Goal: Information Seeking & Learning: Understand process/instructions

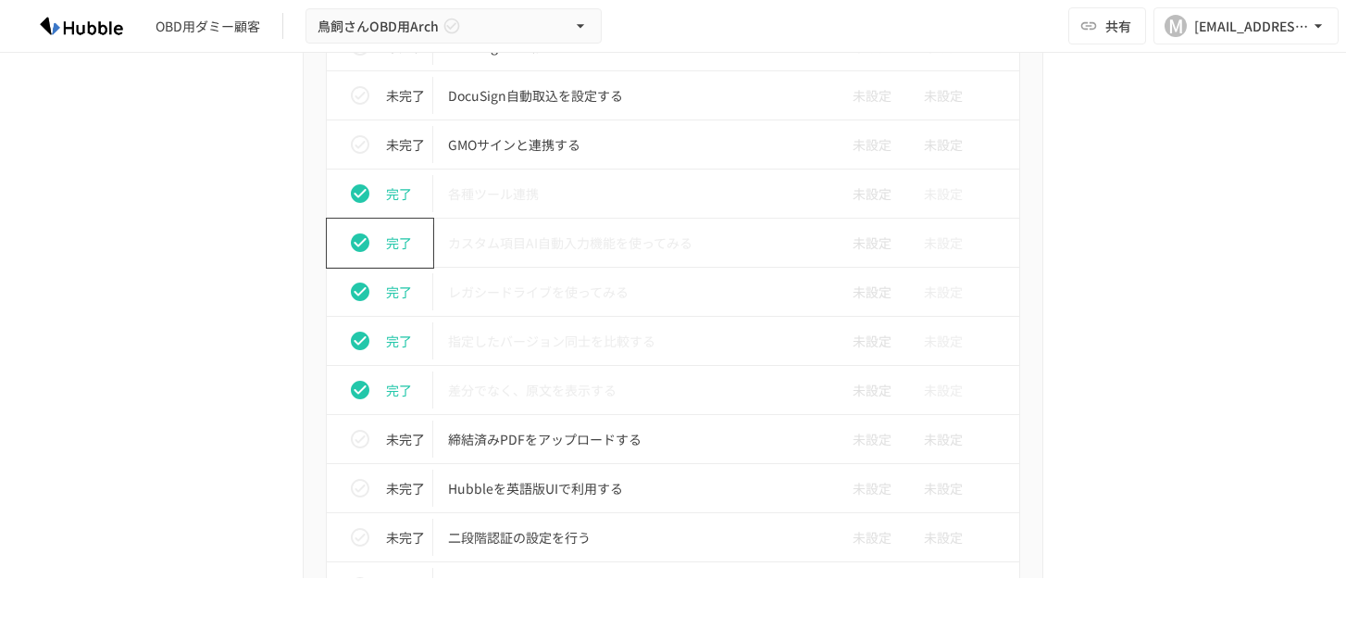
scroll to position [1875, 0]
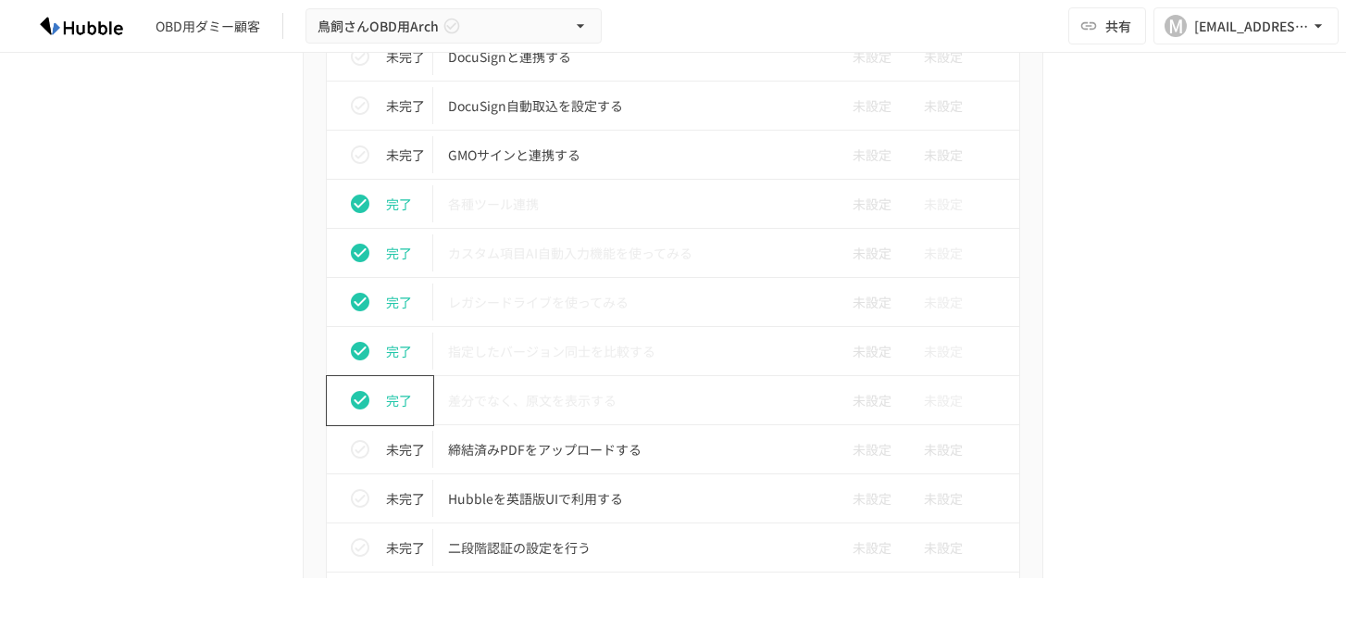
click at [363, 402] on icon "status" at bounding box center [360, 400] width 19 height 19
click at [364, 357] on icon "status" at bounding box center [360, 351] width 19 height 19
click at [362, 293] on icon "status" at bounding box center [360, 302] width 22 height 22
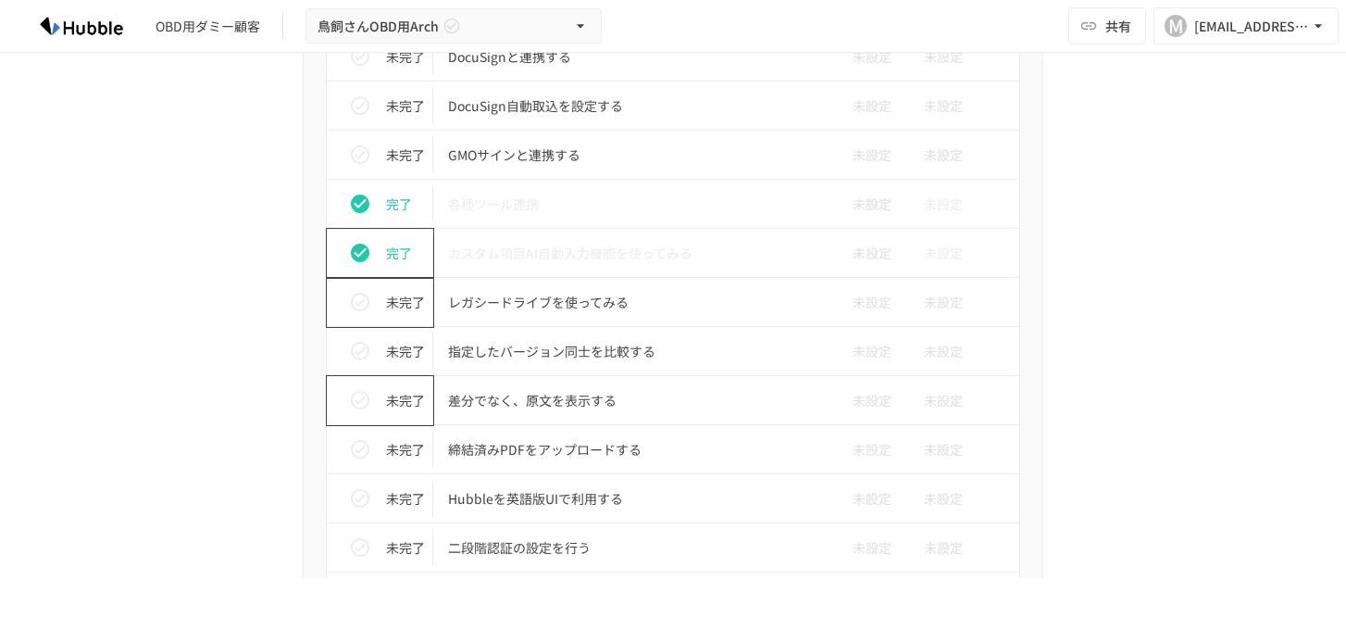
click at [362, 247] on icon "status" at bounding box center [360, 252] width 19 height 19
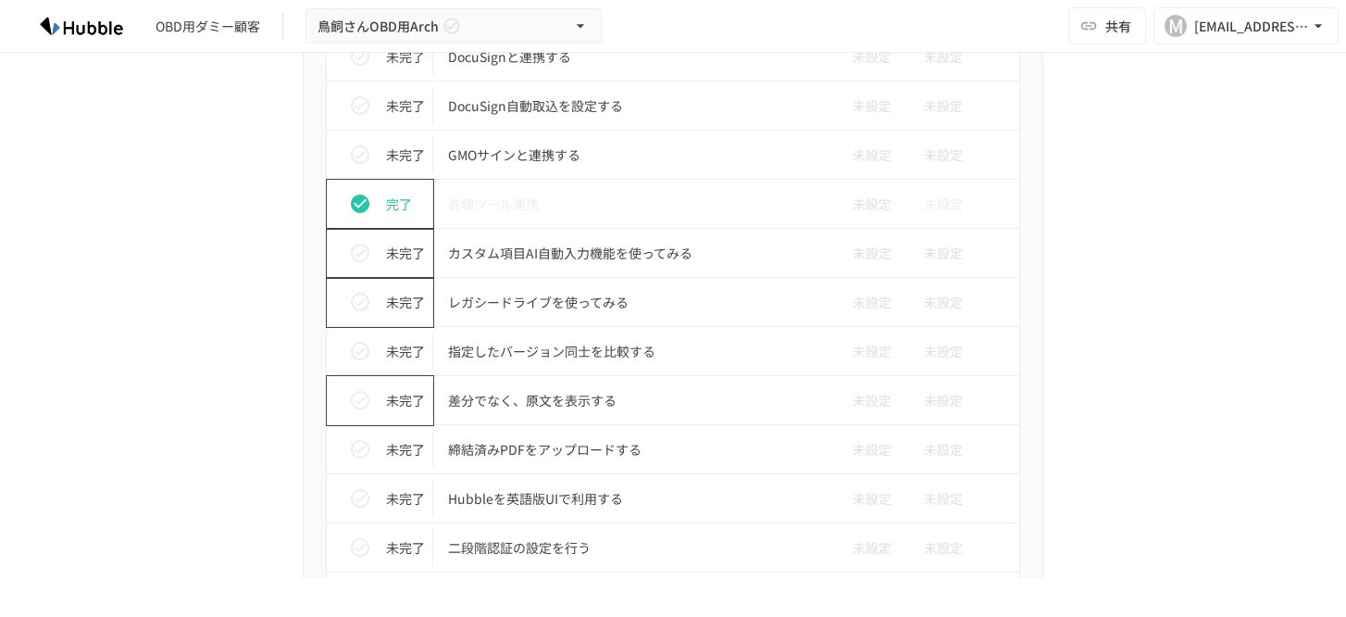
click at [363, 200] on icon "status" at bounding box center [360, 203] width 19 height 19
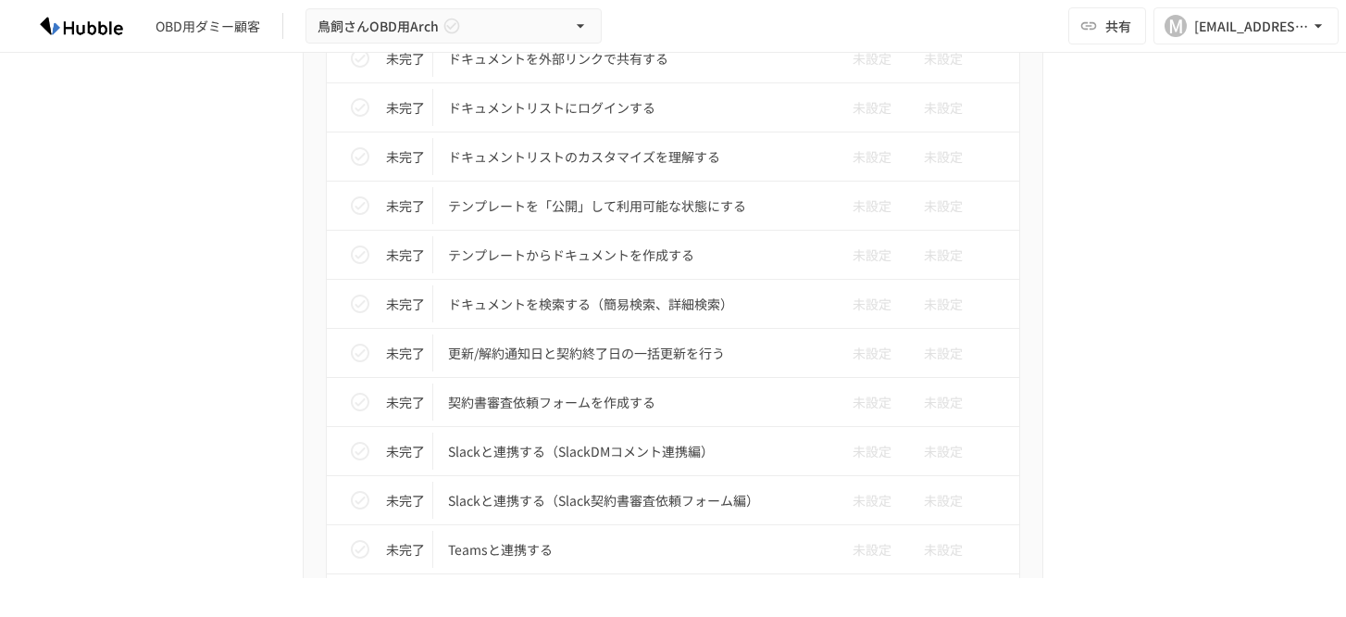
scroll to position [1031, 0]
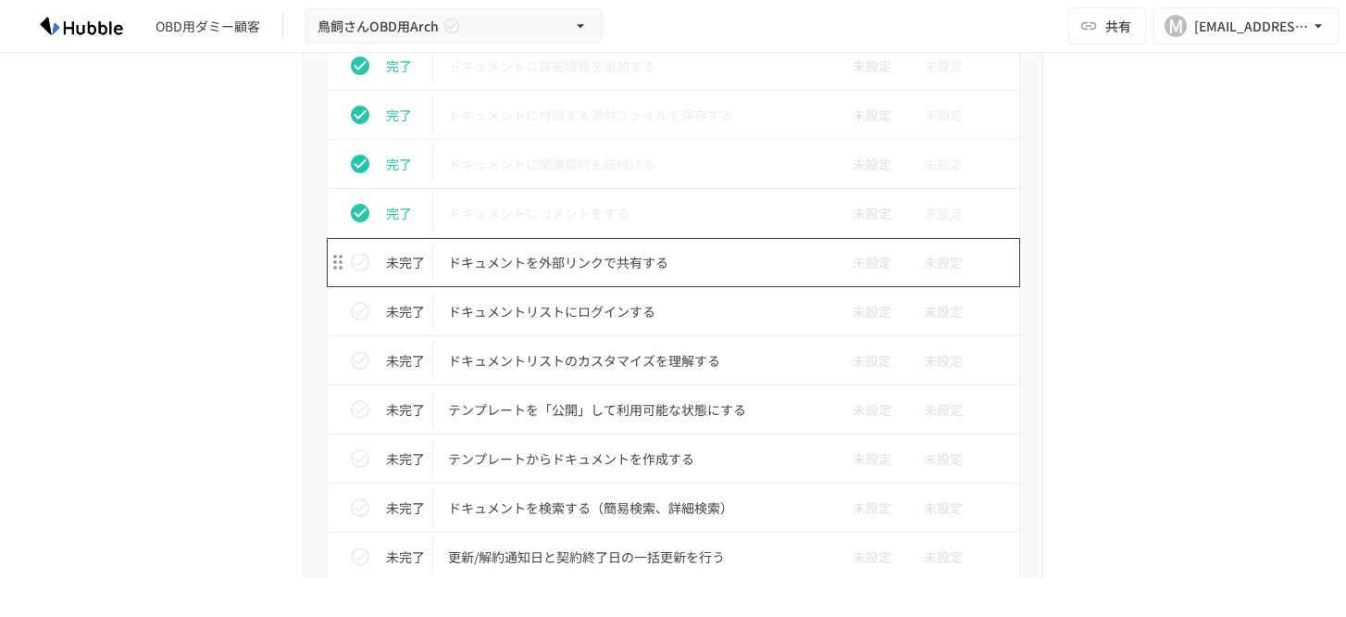
click at [505, 256] on p "ドキュメントを外部リンクで共有する" at bounding box center [634, 262] width 372 height 23
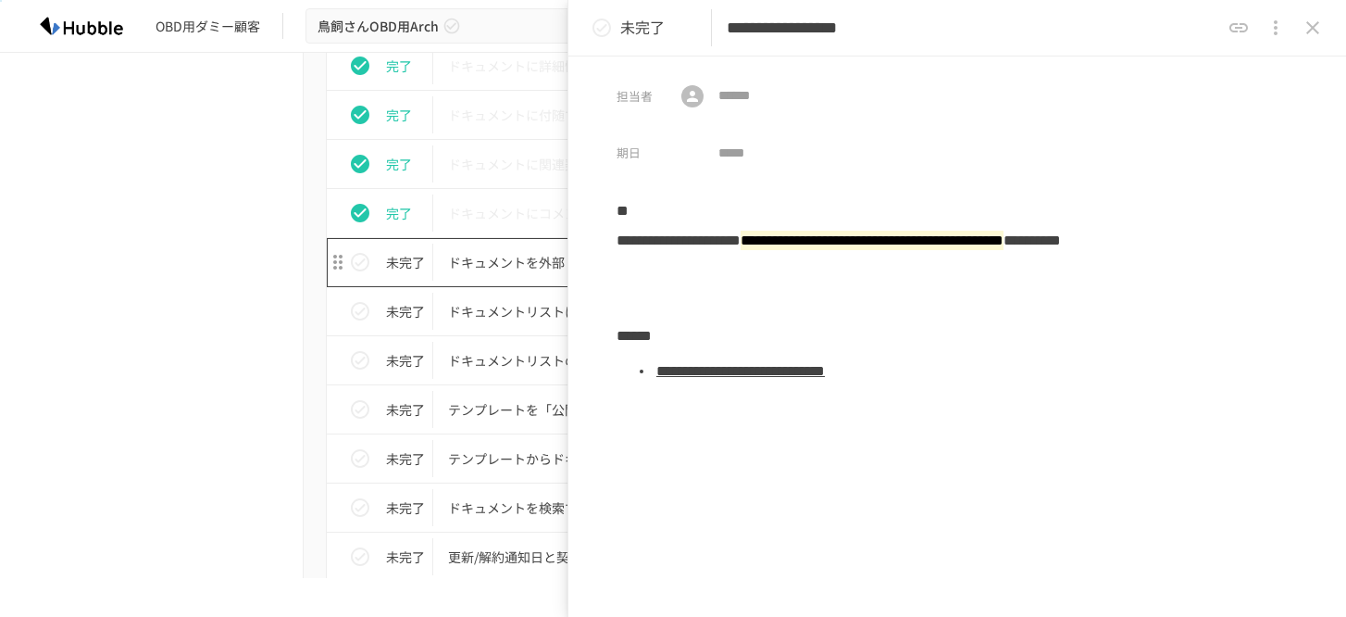
scroll to position [1032, 0]
click at [604, 31] on icon "status" at bounding box center [602, 28] width 22 height 22
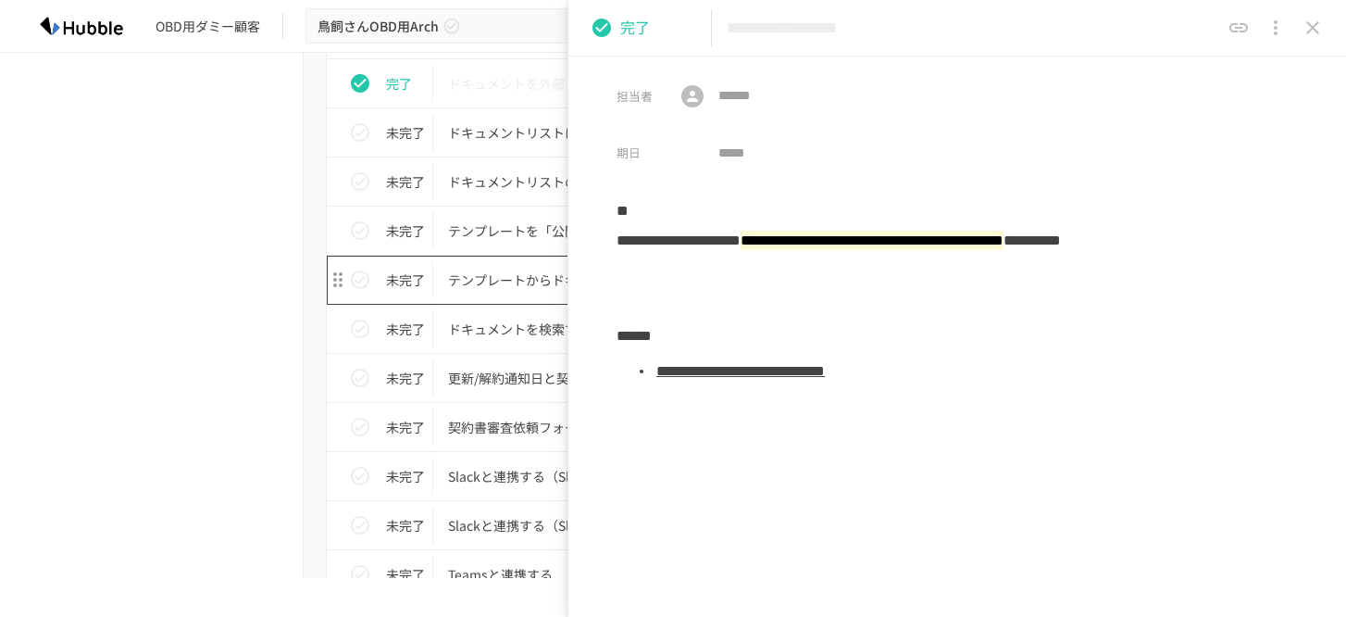
scroll to position [1214, 0]
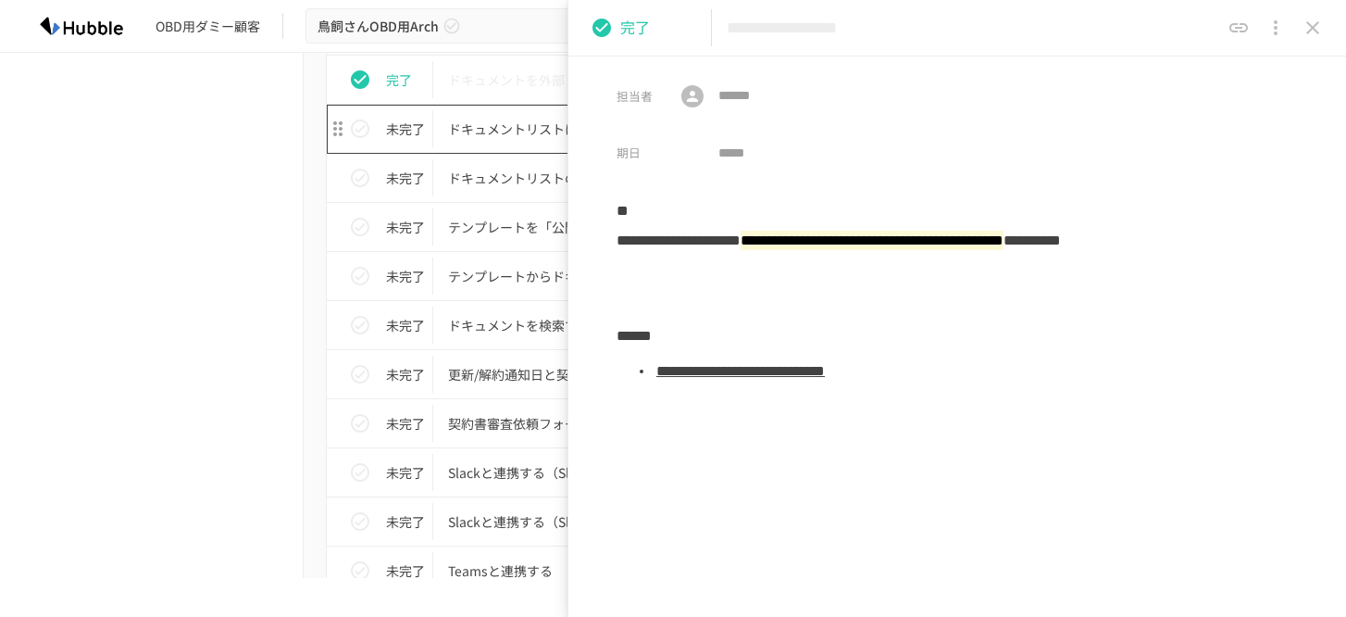
click at [498, 137] on p "ドキュメントリストにログインする" at bounding box center [634, 129] width 372 height 23
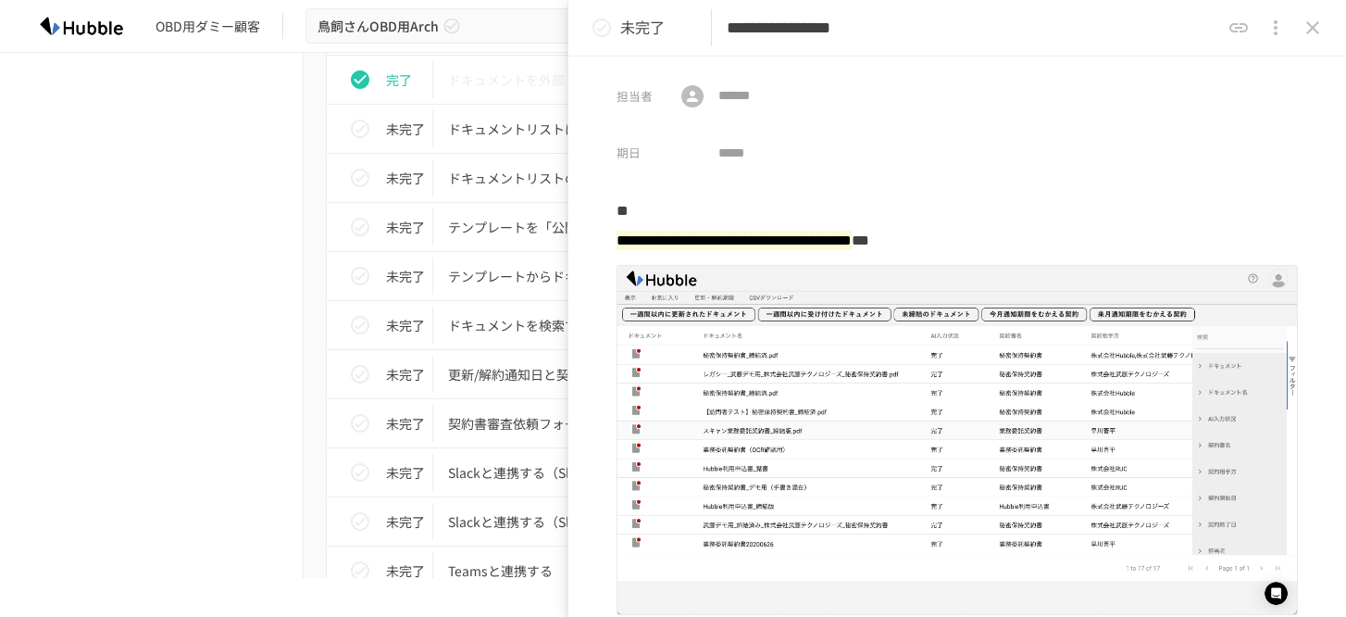
click at [241, 179] on div "進捗 タスク名 担当者 期限 完了 Hubbleにログインする 未設定 未設定 完了 ユーザーを追加する 未設定 未設定 完了 フォルダを作成する 未設定 未…" at bounding box center [672, 427] width 1129 height 1828
click at [505, 73] on p "ドキュメントを外部リンクで共有する" at bounding box center [634, 80] width 372 height 23
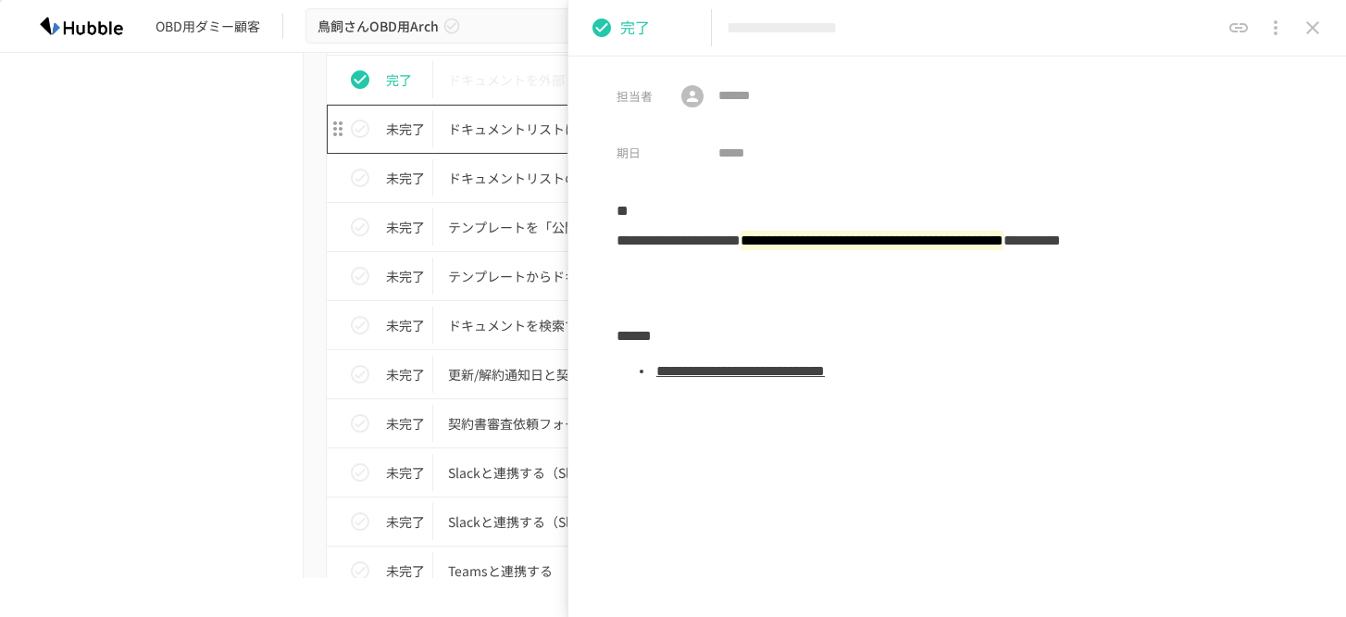
click at [527, 130] on p "ドキュメントリストにログインする" at bounding box center [634, 129] width 372 height 23
type input "**********"
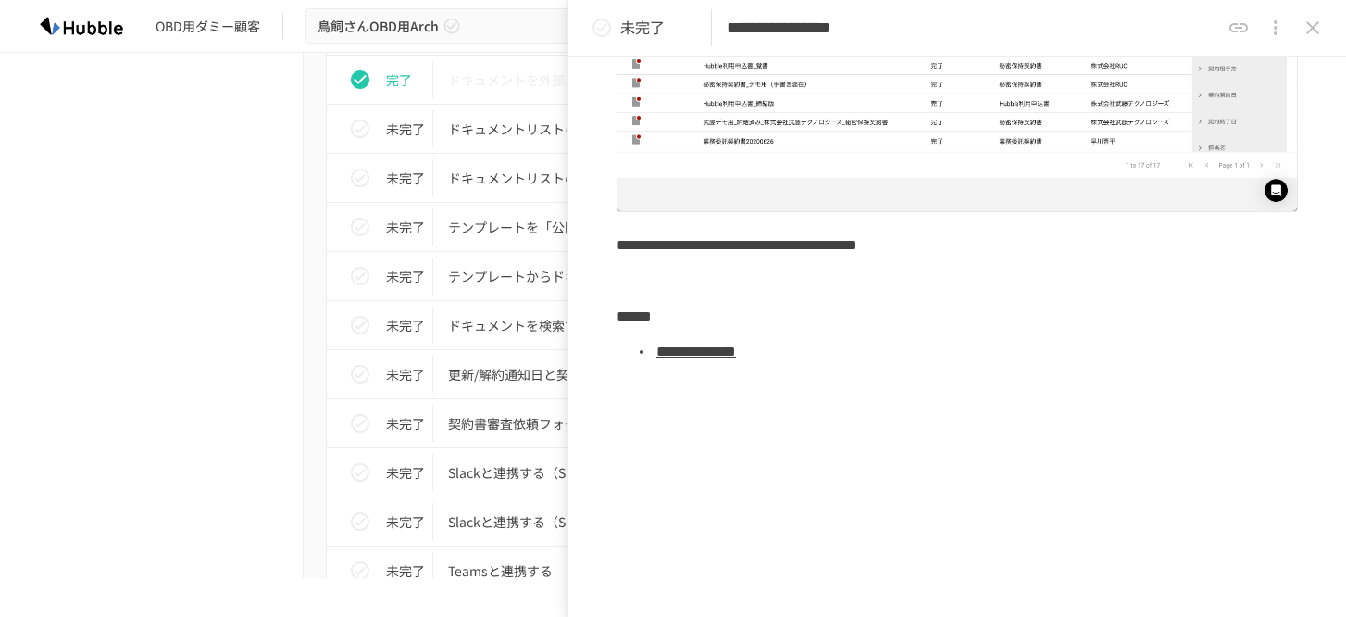
scroll to position [420, 0]
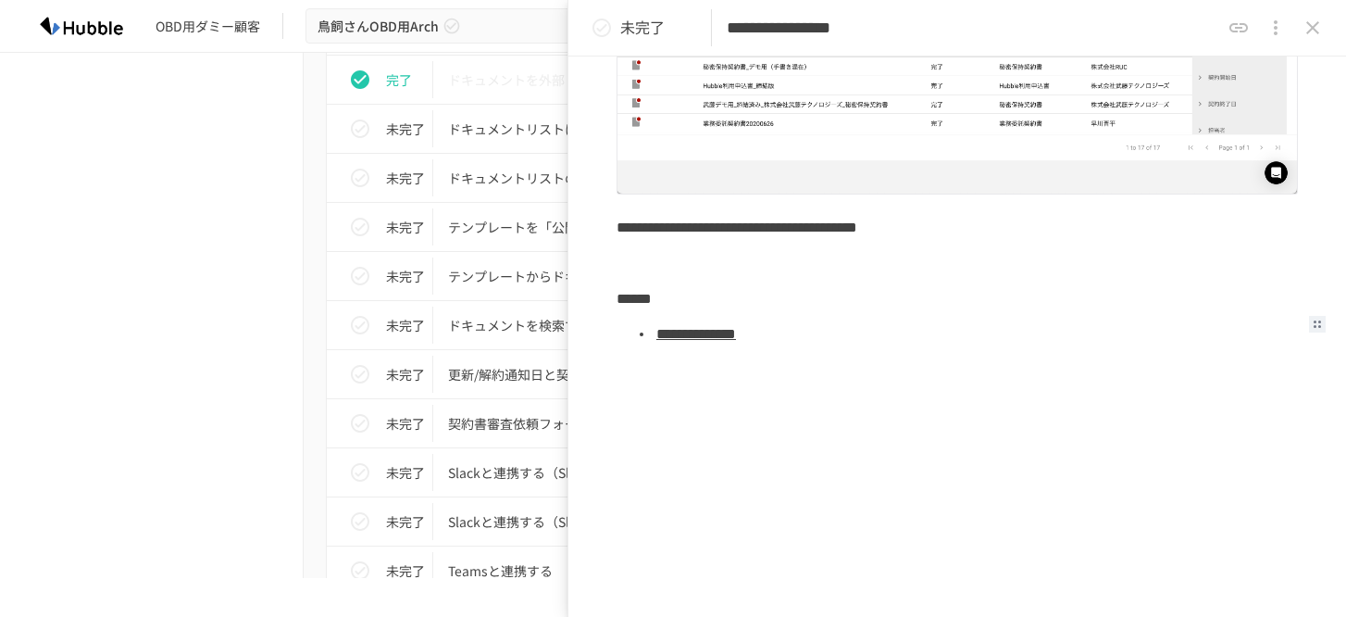
click at [683, 347] on li "**********" at bounding box center [976, 334] width 644 height 34
click at [683, 335] on link "**********" at bounding box center [696, 334] width 80 height 14
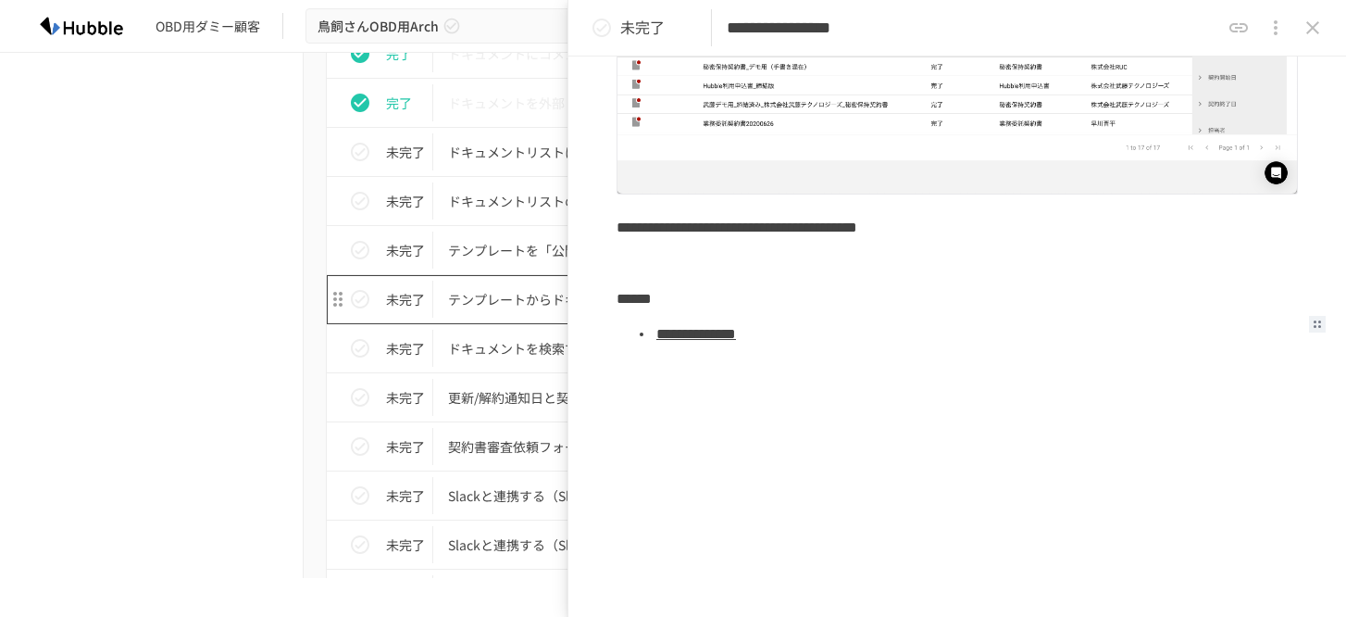
scroll to position [1142, 0]
click at [610, 31] on icon "status" at bounding box center [602, 28] width 22 height 22
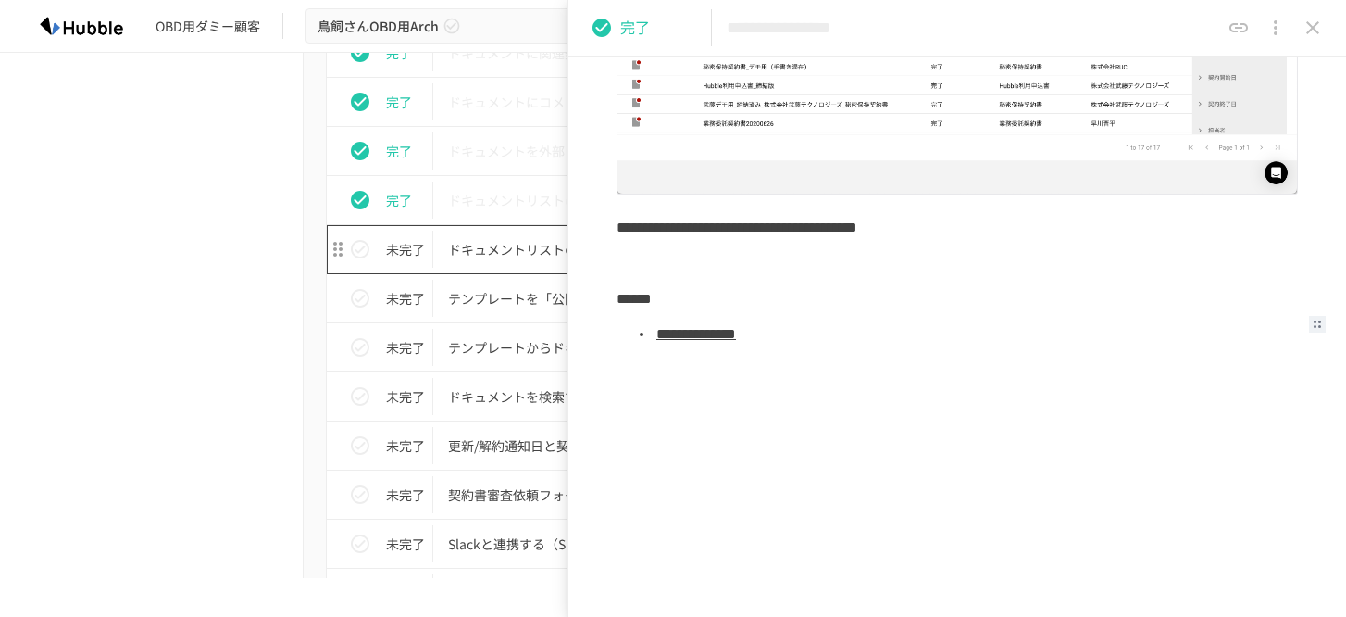
click at [472, 254] on p "ドキュメントリストのカスタマイズを理解する" at bounding box center [634, 249] width 372 height 23
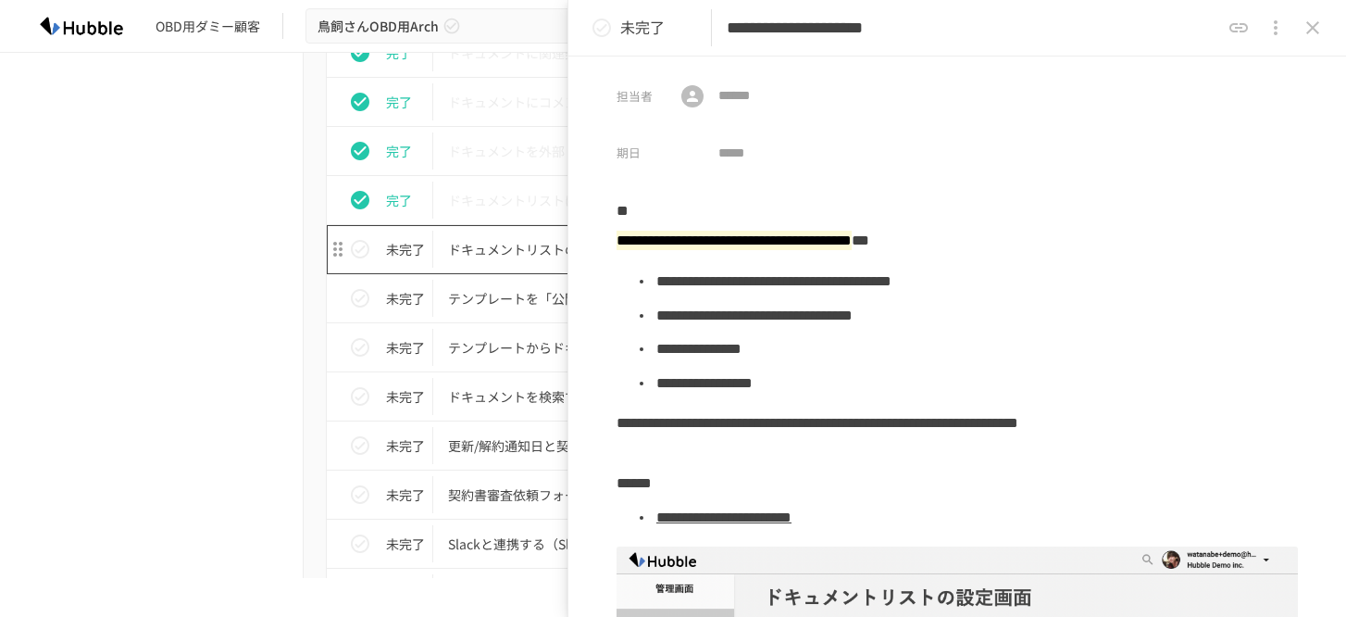
click at [530, 256] on p "ドキュメントリストのカスタマイズを理解する" at bounding box center [634, 249] width 372 height 23
click at [529, 254] on p "ドキュメントリストのカスタマイズを理解する" at bounding box center [634, 249] width 372 height 23
click at [514, 243] on p "ドキュメントリストのカスタマイズを理解する" at bounding box center [634, 249] width 372 height 23
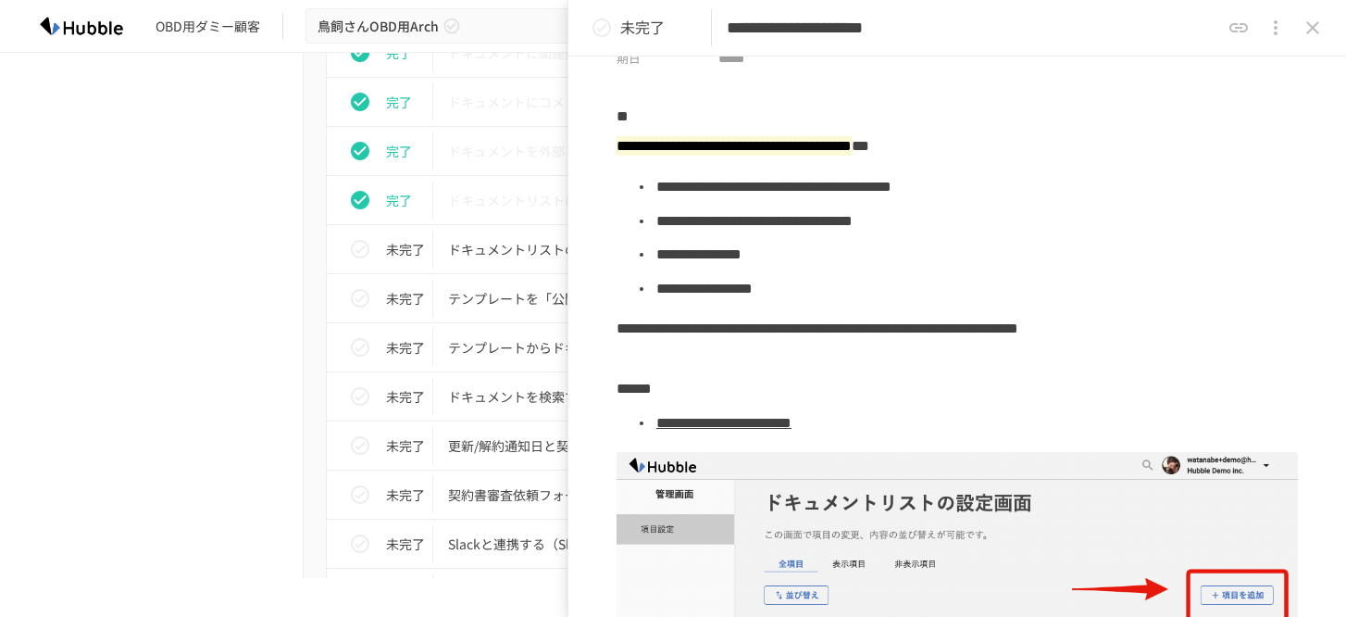
scroll to position [92, 0]
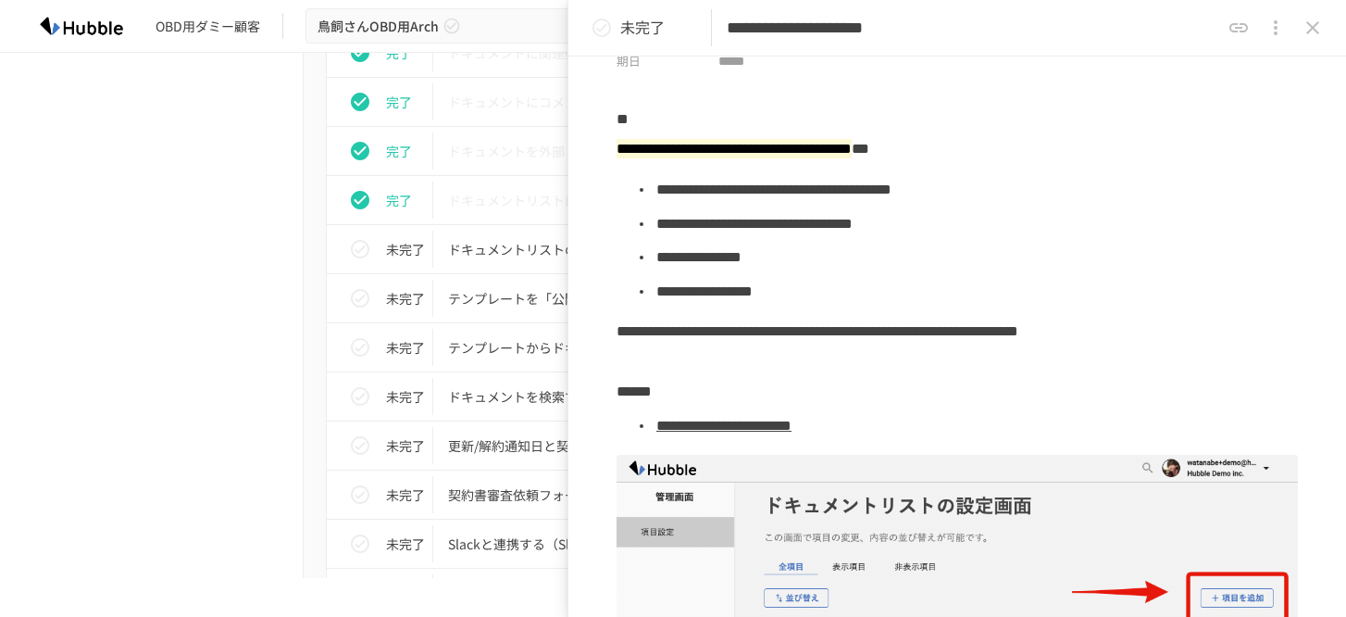
click at [763, 421] on link "**********" at bounding box center [723, 425] width 135 height 14
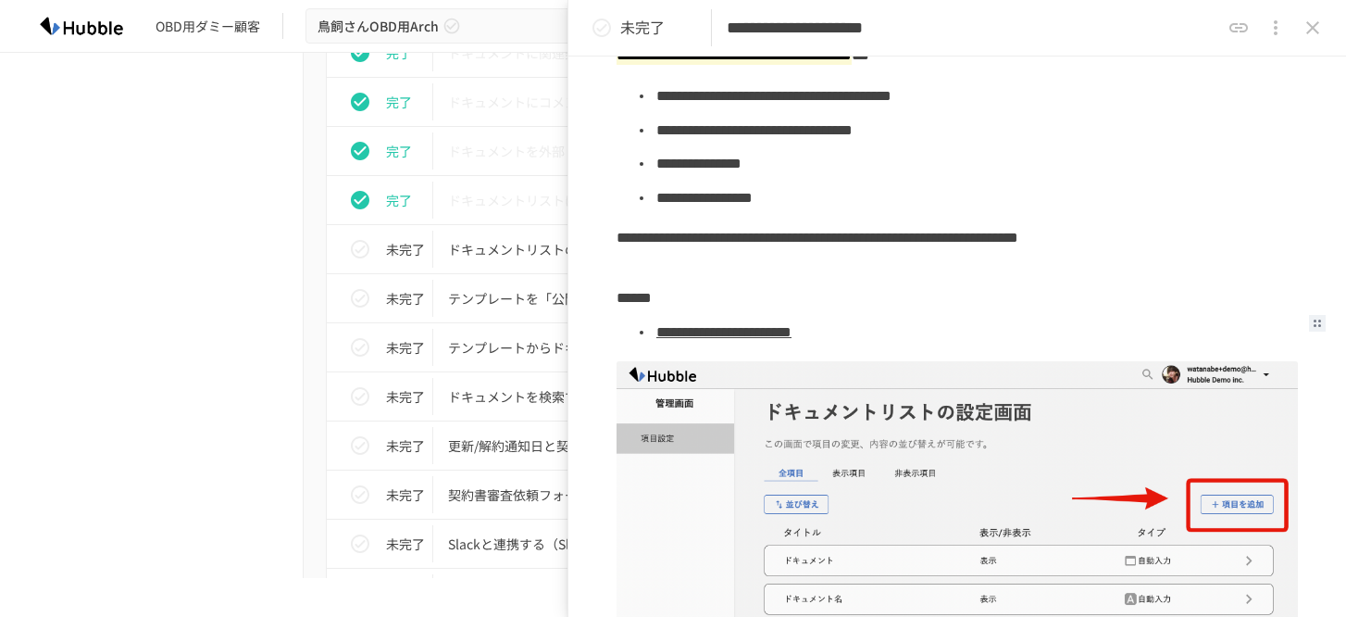
scroll to position [31, 0]
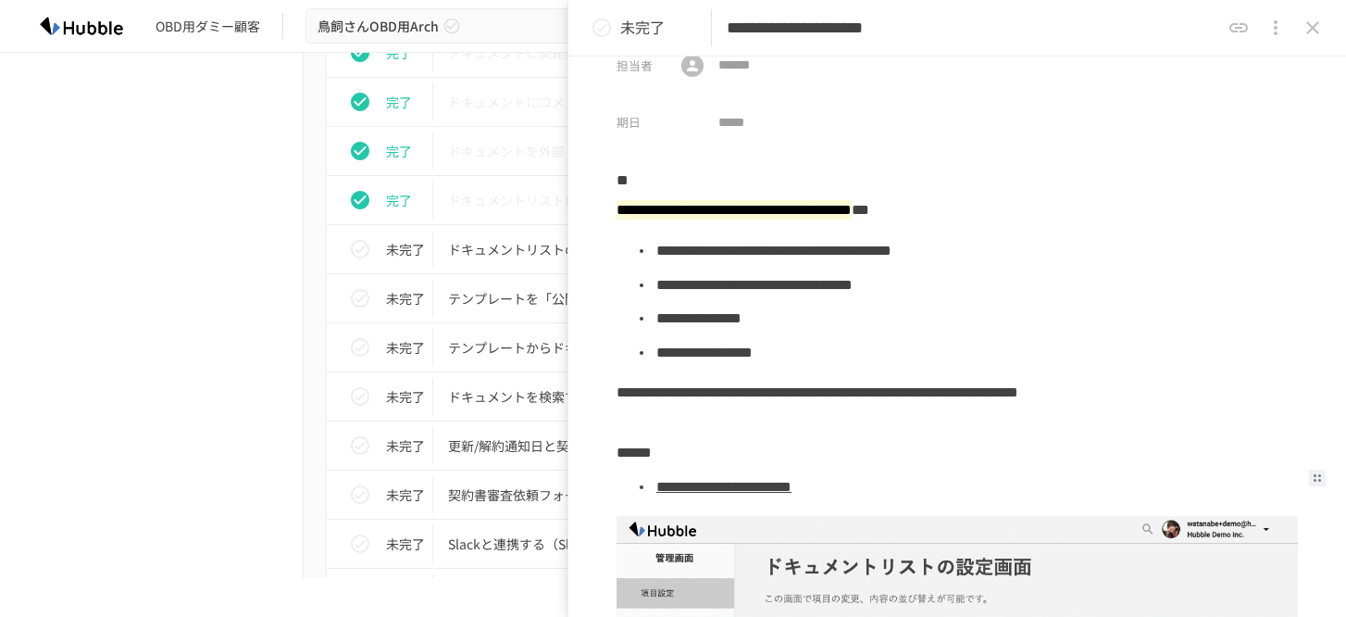
click at [604, 29] on icon "status" at bounding box center [602, 28] width 22 height 22
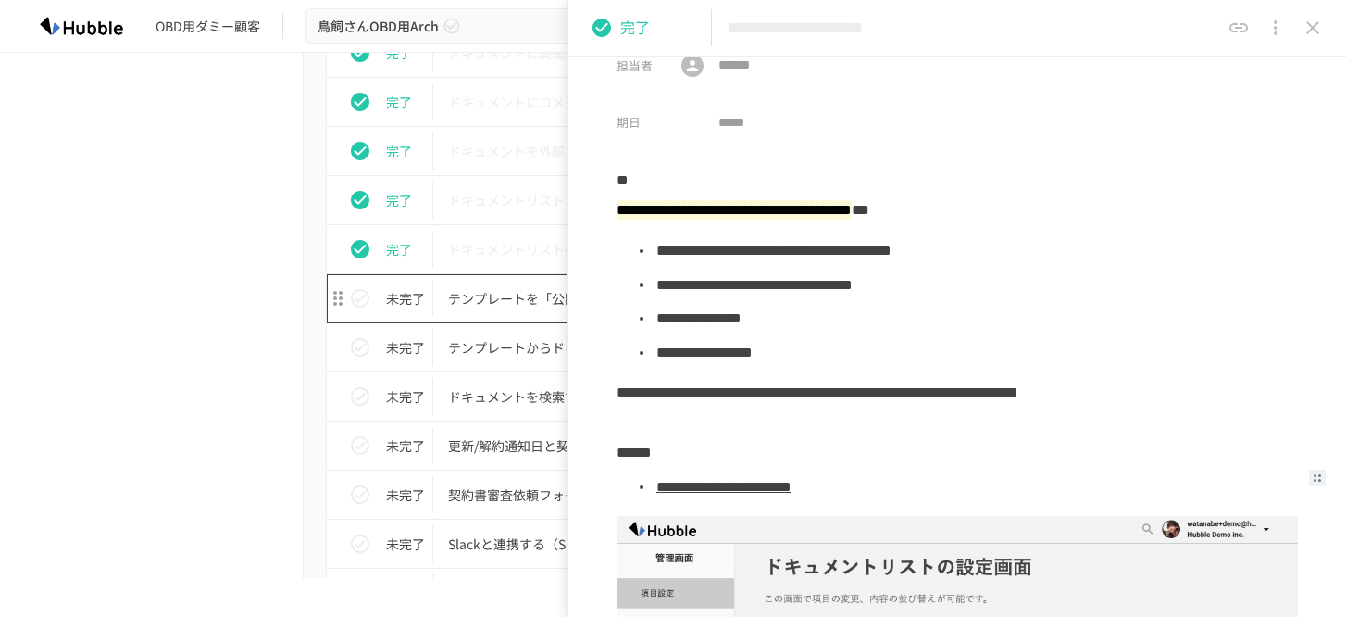
click at [512, 291] on p "テンプレートを「公開」して利用可能な状態にする" at bounding box center [634, 298] width 372 height 23
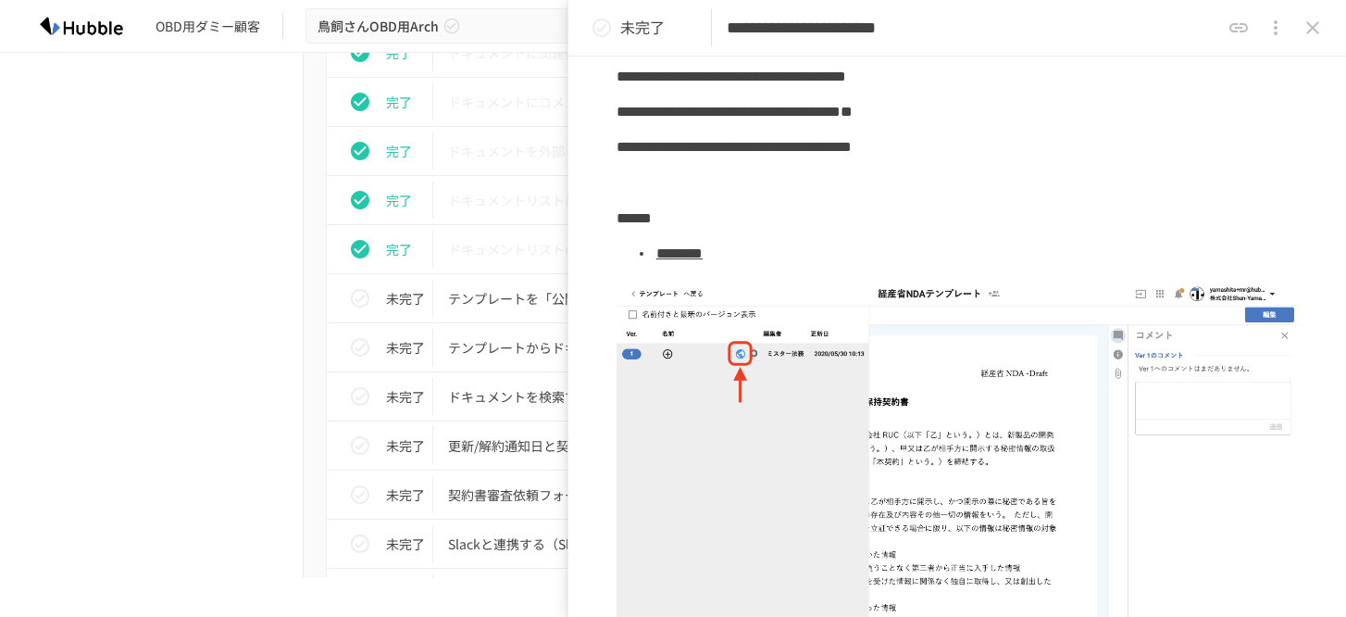
scroll to position [9, 0]
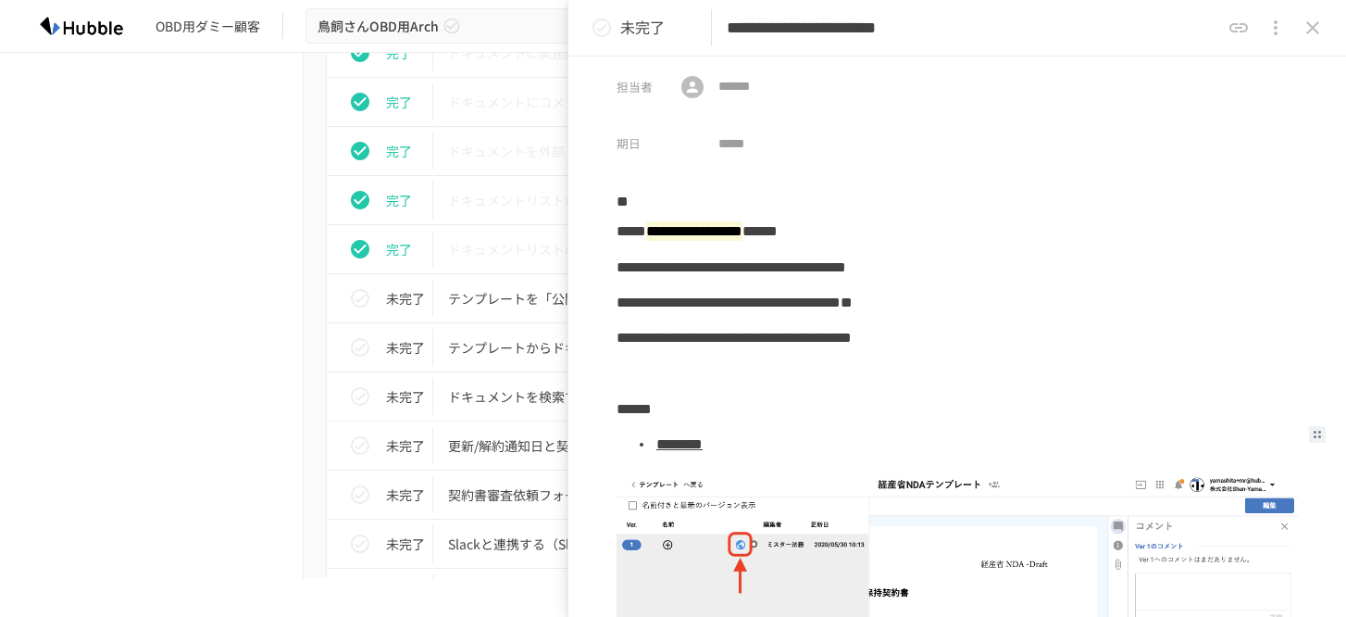
click at [703, 440] on link "********" at bounding box center [679, 444] width 46 height 14
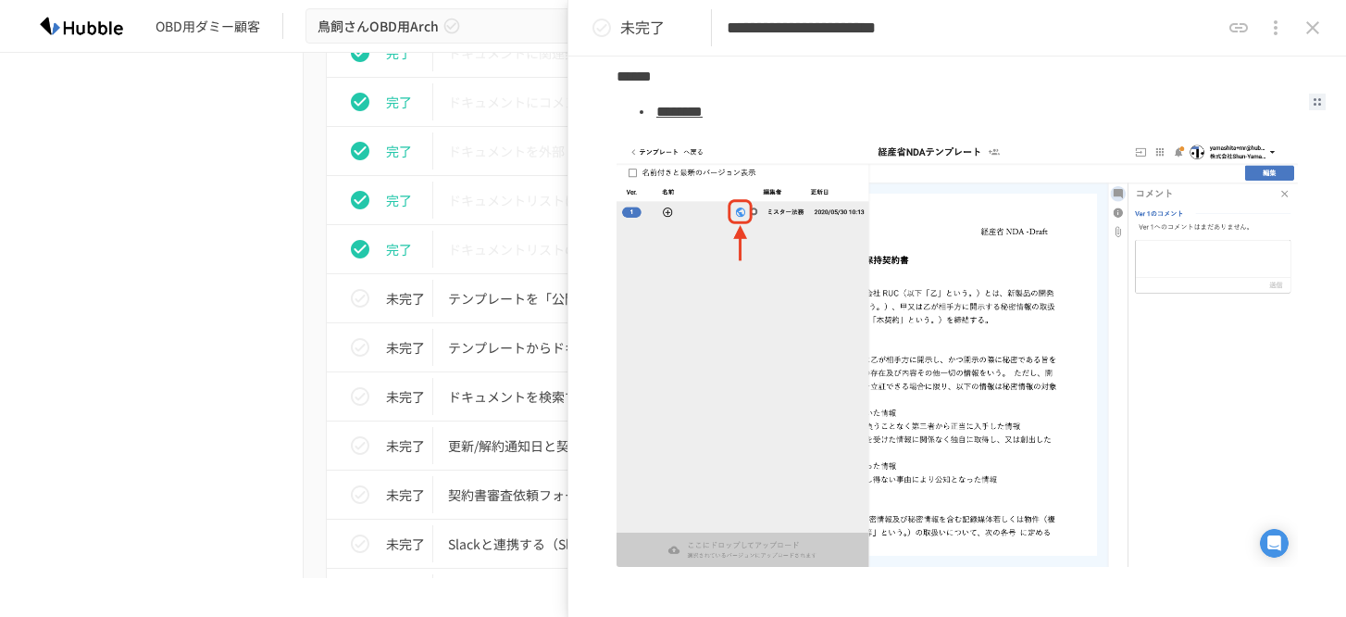
scroll to position [286, 0]
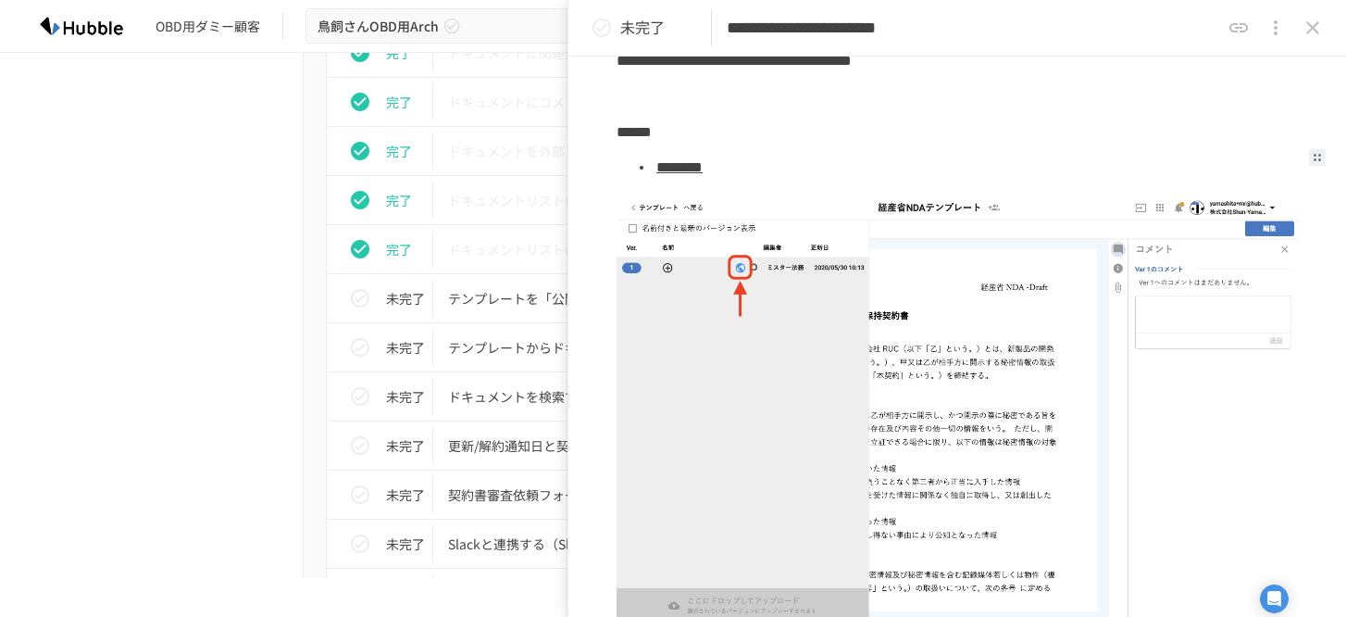
click at [703, 163] on link "********" at bounding box center [679, 167] width 46 height 14
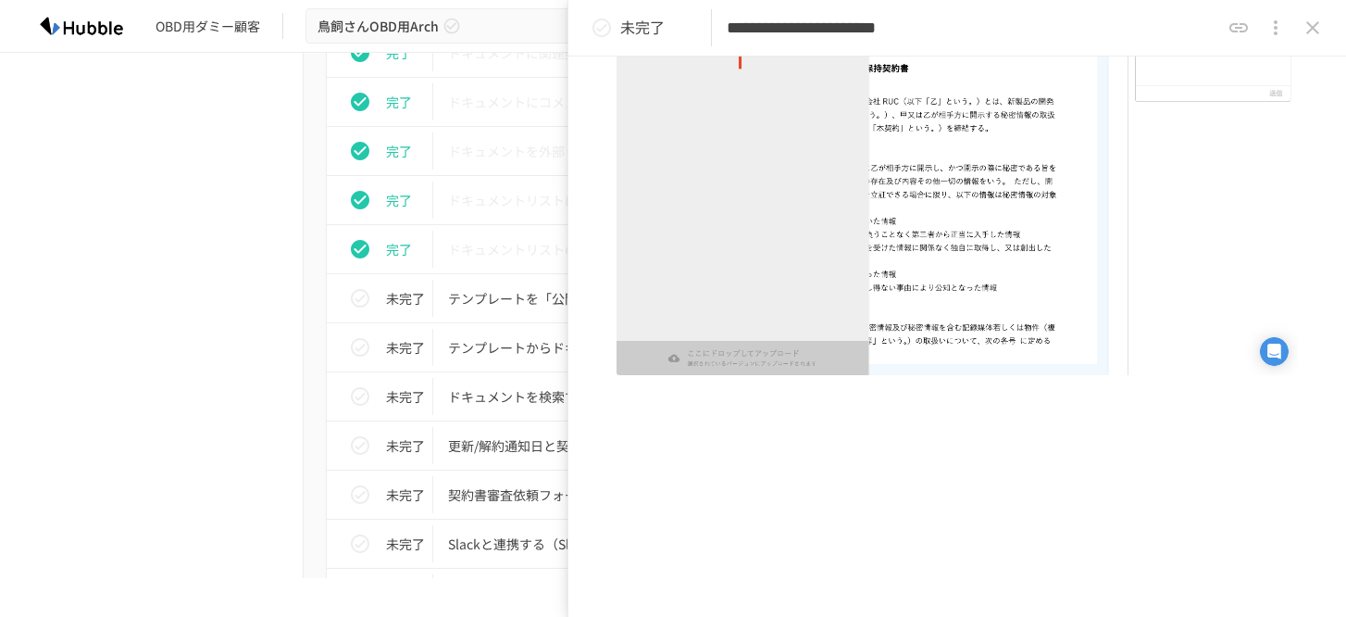
scroll to position [620, 0]
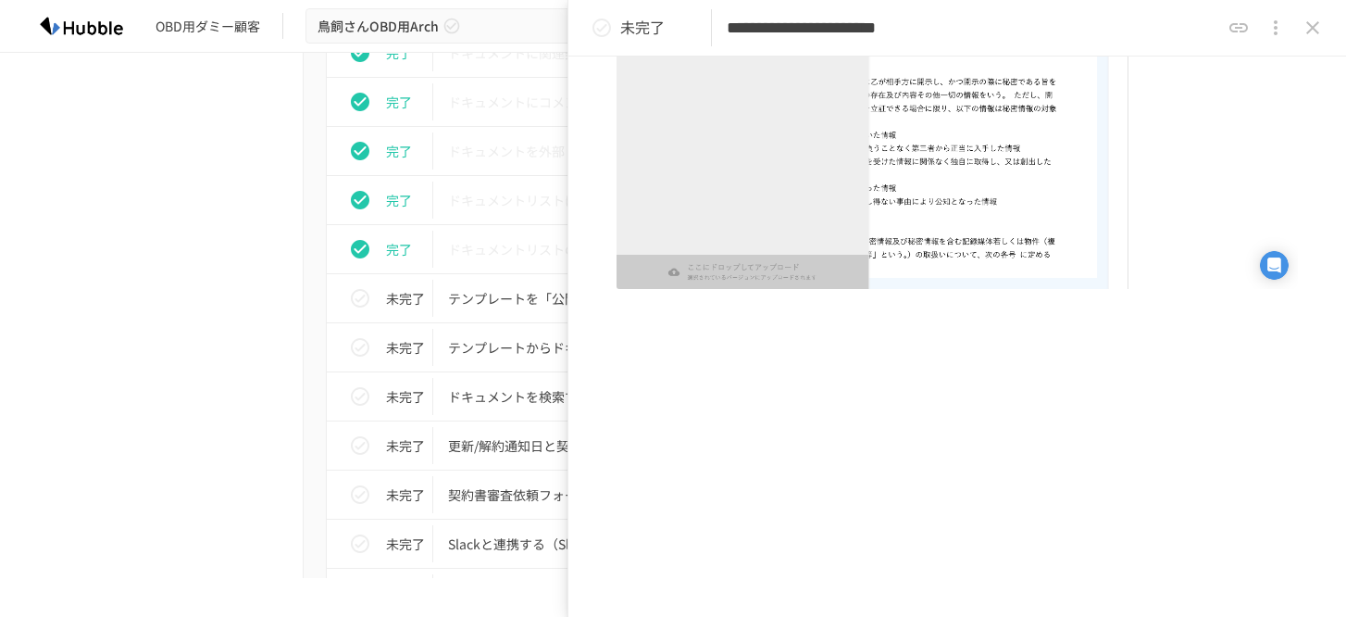
click at [602, 33] on icon "status" at bounding box center [602, 28] width 22 height 22
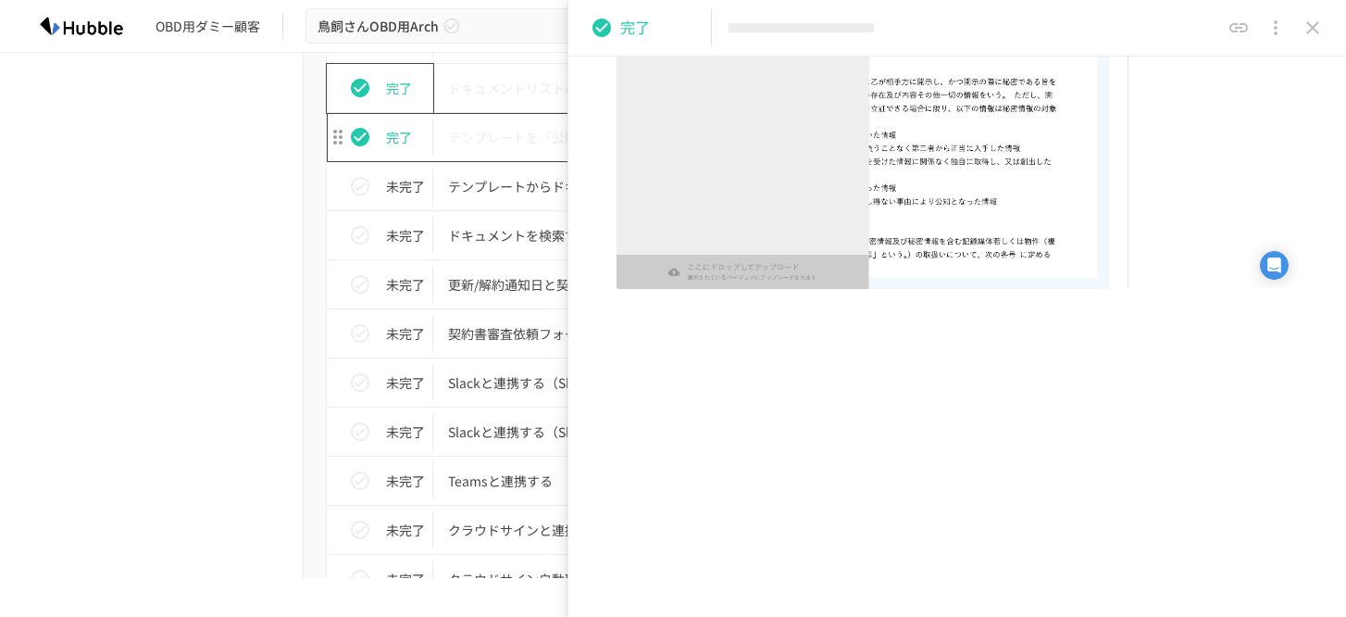
scroll to position [1328, 0]
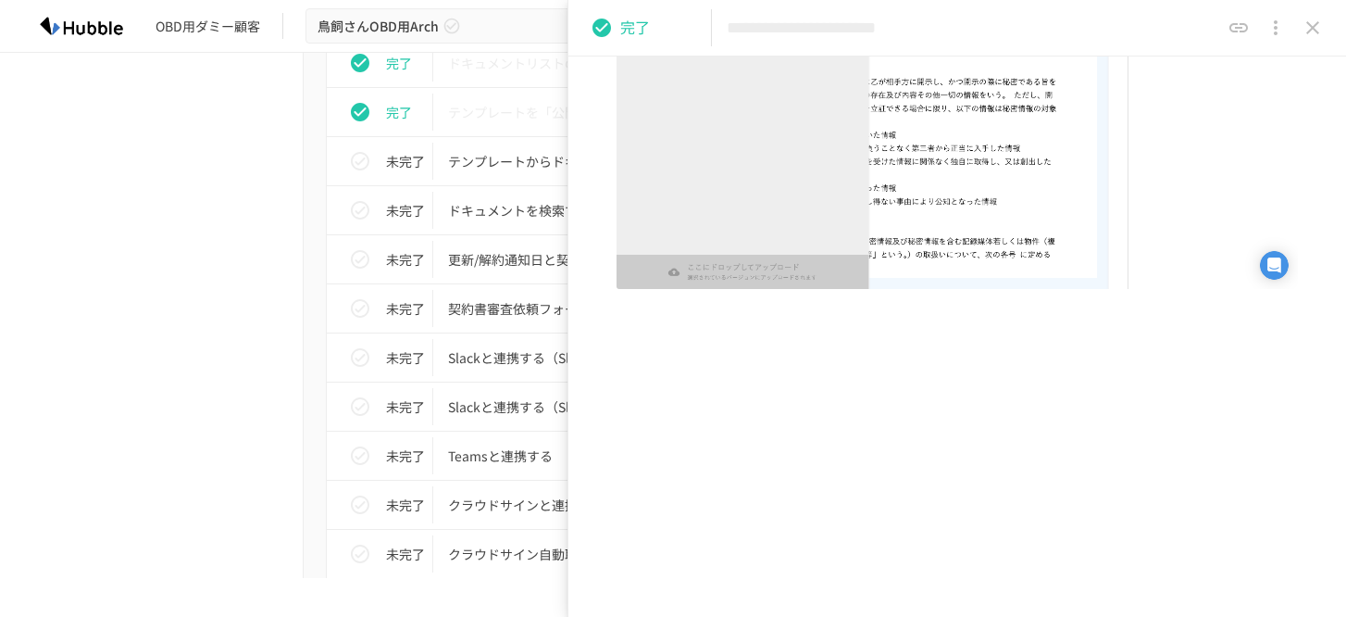
click at [131, 273] on div "進捗 タスク名 担当者 期限 完了 Hubbleにログインする 未設定 未設定 完了 ユーザーを追加する 未設定 未設定 完了 フォルダを作成する 未設定 未…" at bounding box center [672, 312] width 1129 height 1828
click at [484, 177] on td "テンプレートからドキュメントを作成する" at bounding box center [634, 161] width 402 height 49
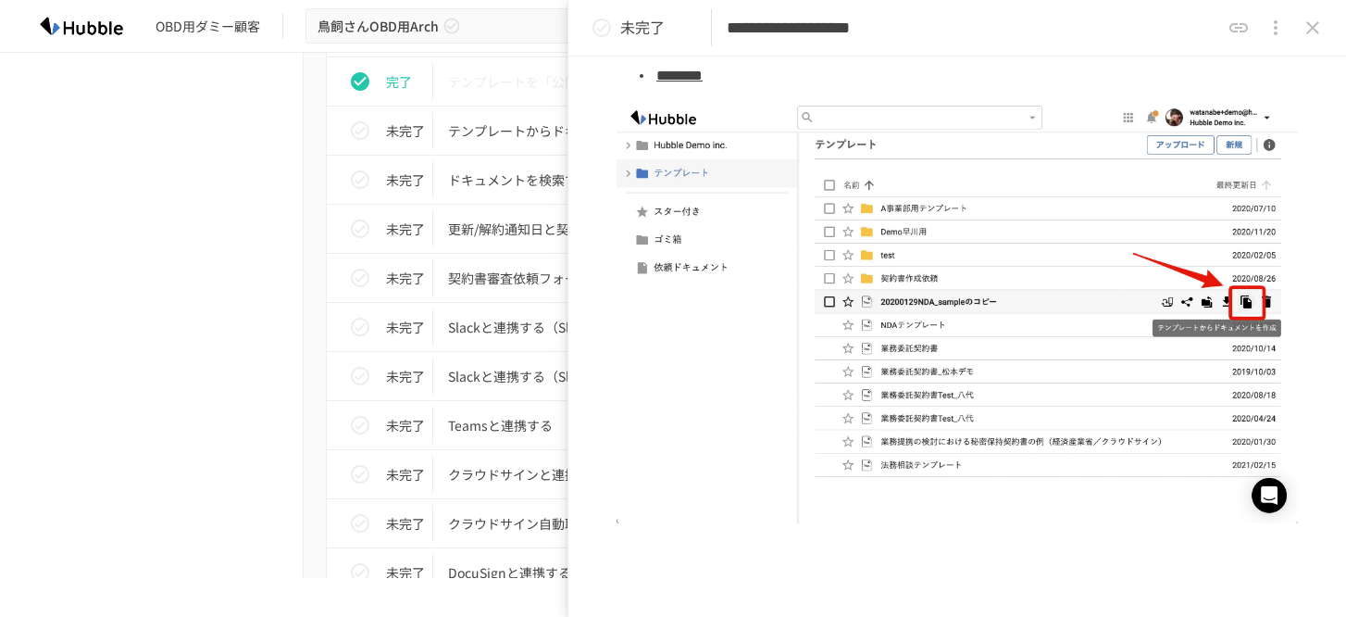
scroll to position [185, 0]
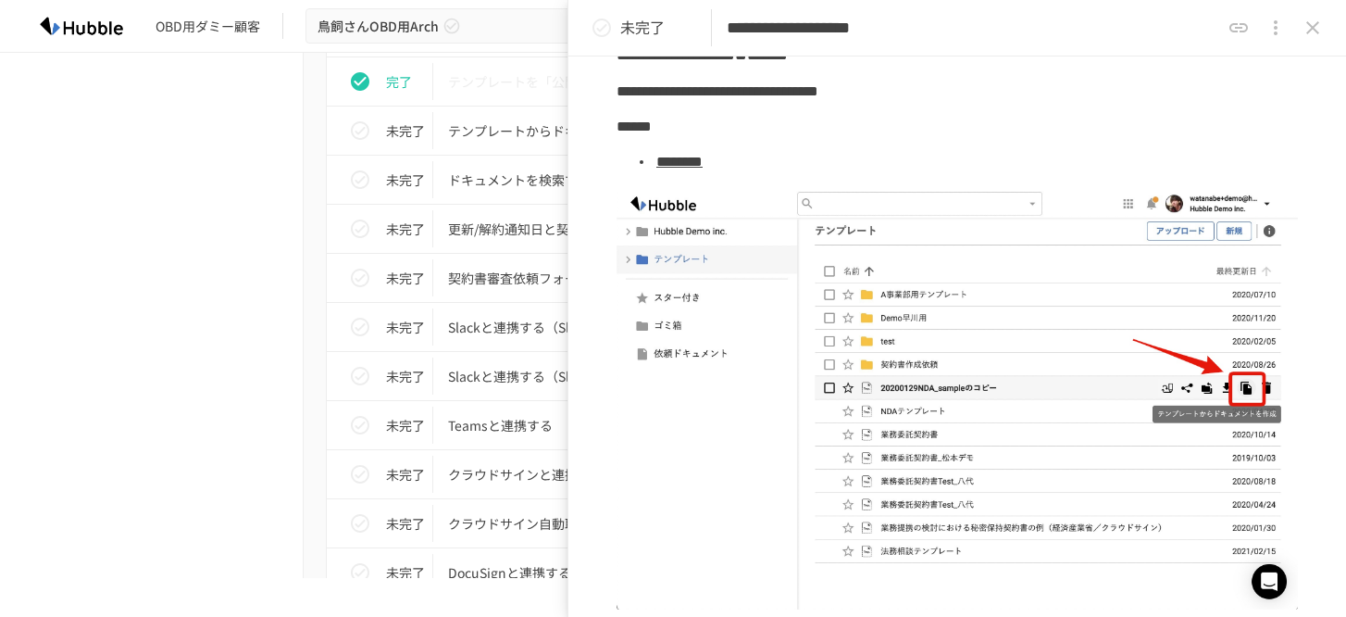
click at [703, 160] on link "********" at bounding box center [679, 162] width 46 height 14
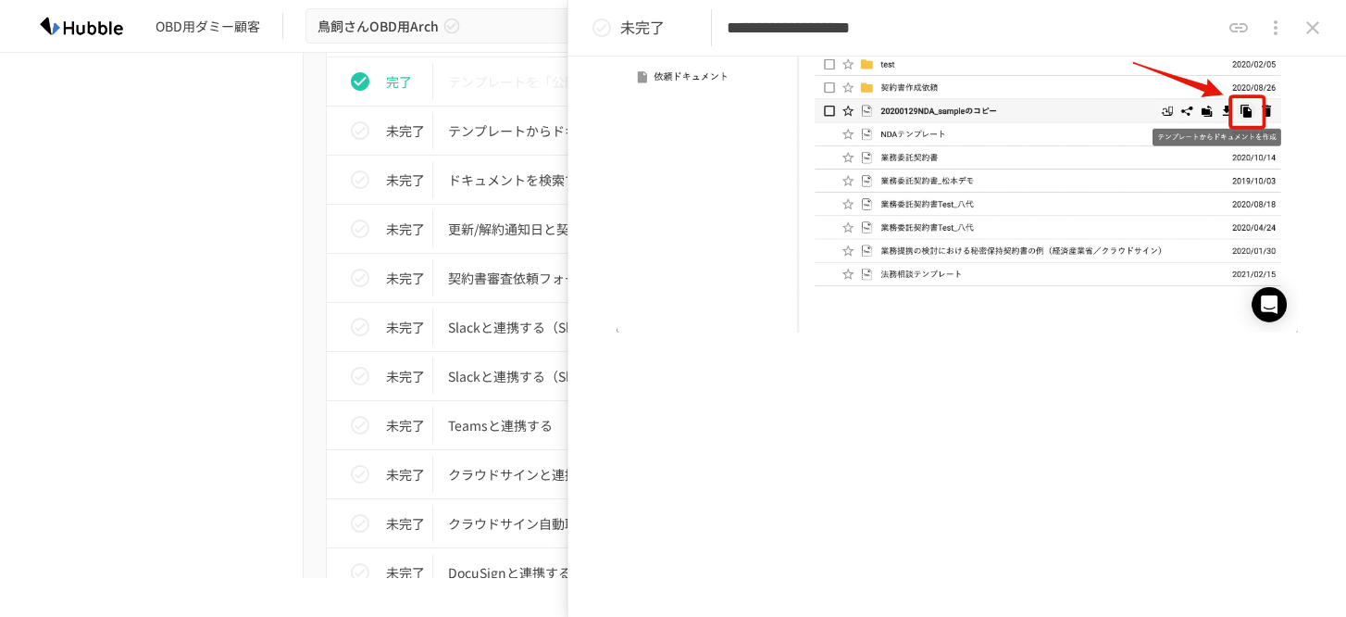
scroll to position [471, 0]
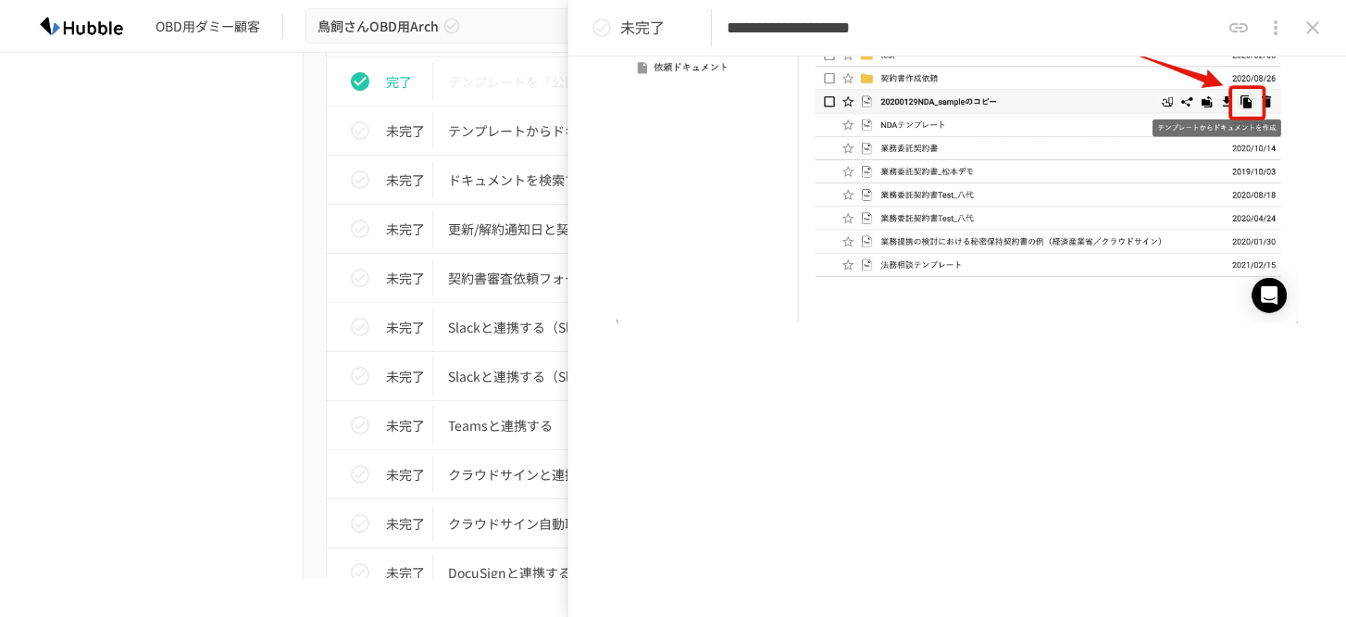
click at [617, 41] on div "未完了" at bounding box center [629, 27] width 93 height 37
click at [206, 200] on div "進捗 タスク名 担当者 期限 完了 Hubbleにログインする 未設定 未設定 完了 ユーザーを追加する 未設定 未設定 完了 フォルダを作成する 未設定 未…" at bounding box center [672, 282] width 1129 height 1828
click at [440, 173] on td "ドキュメントを検索する（簡易検索、詳細検索）" at bounding box center [634, 180] width 402 height 49
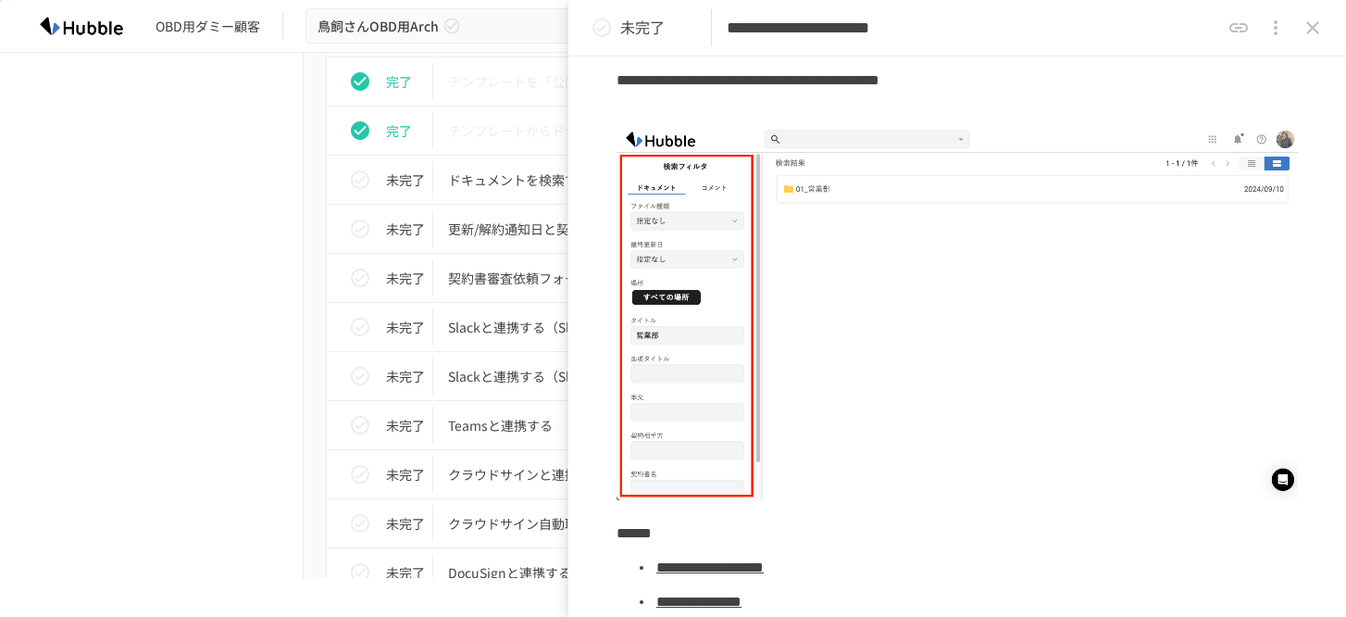
scroll to position [1109, 0]
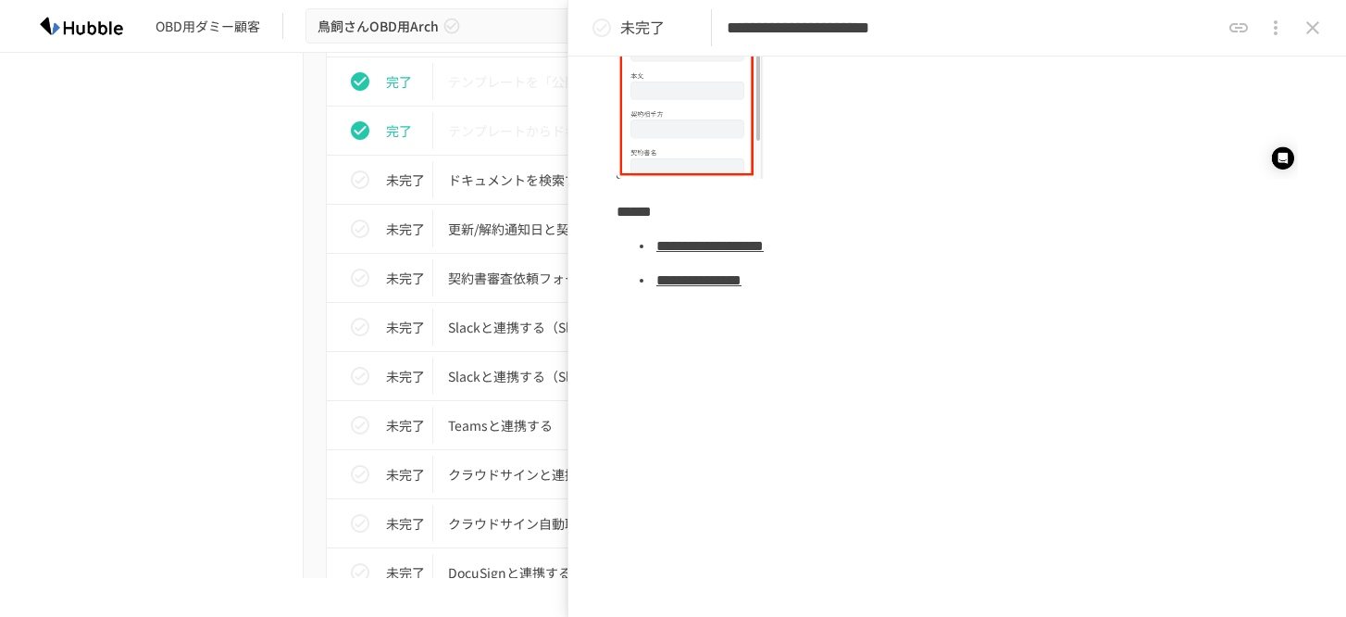
click at [601, 25] on icon "status" at bounding box center [602, 28] width 22 height 22
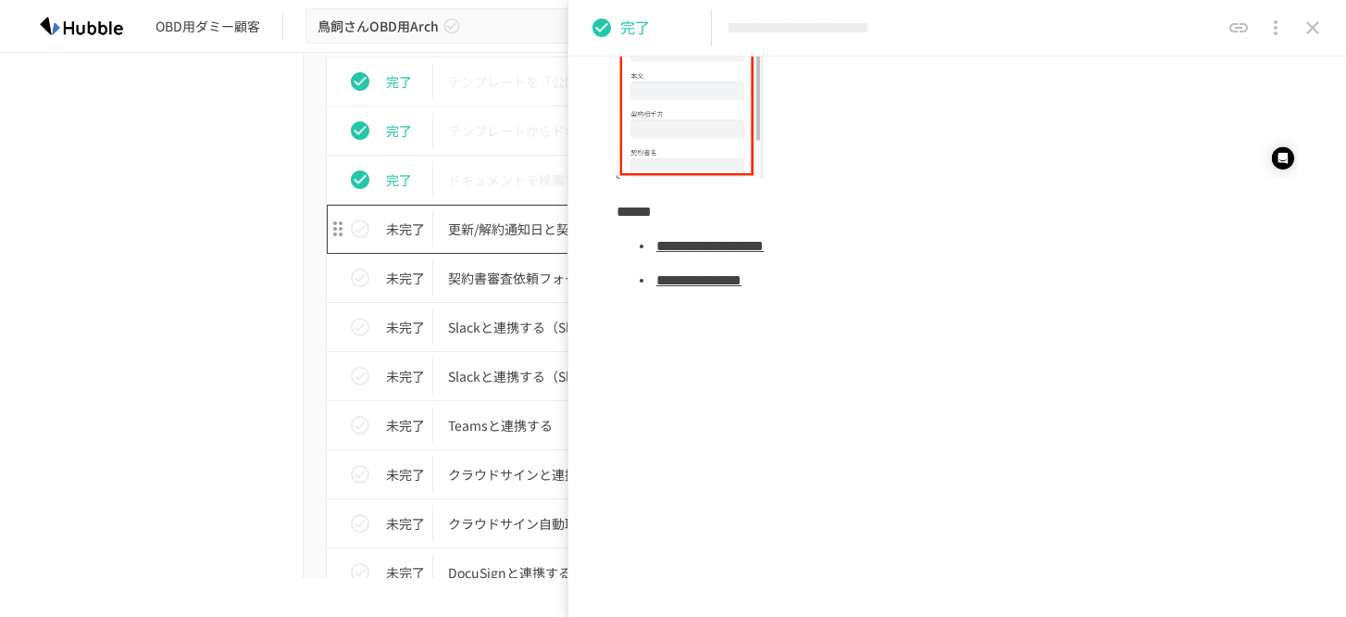
click at [482, 213] on td "更新/解約通知日と契約終了日の一括更新を行う" at bounding box center [634, 229] width 402 height 49
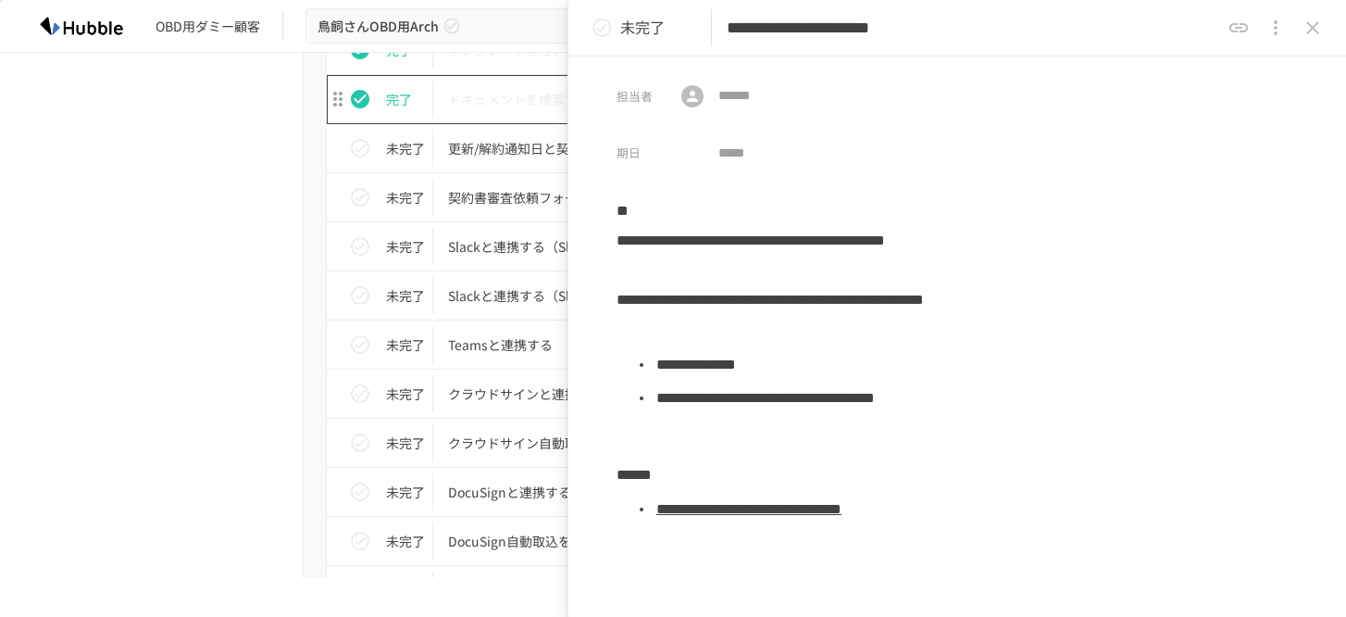
scroll to position [1441, 0]
click at [216, 324] on div "進捗 タスク名 担当者 期限 完了 Hubbleにログインする 未設定 未設定 完了 ユーザーを追加する 未設定 未設定 完了 フォルダを作成する 未設定 未…" at bounding box center [672, 199] width 1129 height 1828
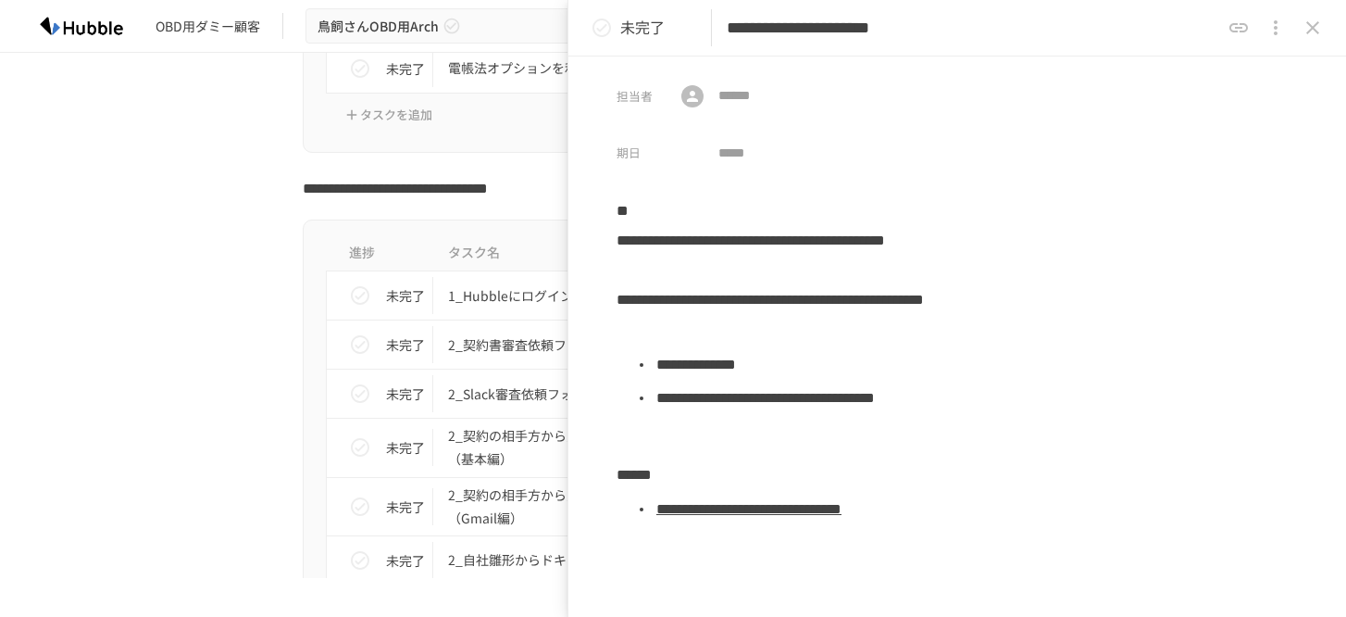
scroll to position [2835, 0]
click at [735, 512] on link "**********" at bounding box center [748, 509] width 185 height 14
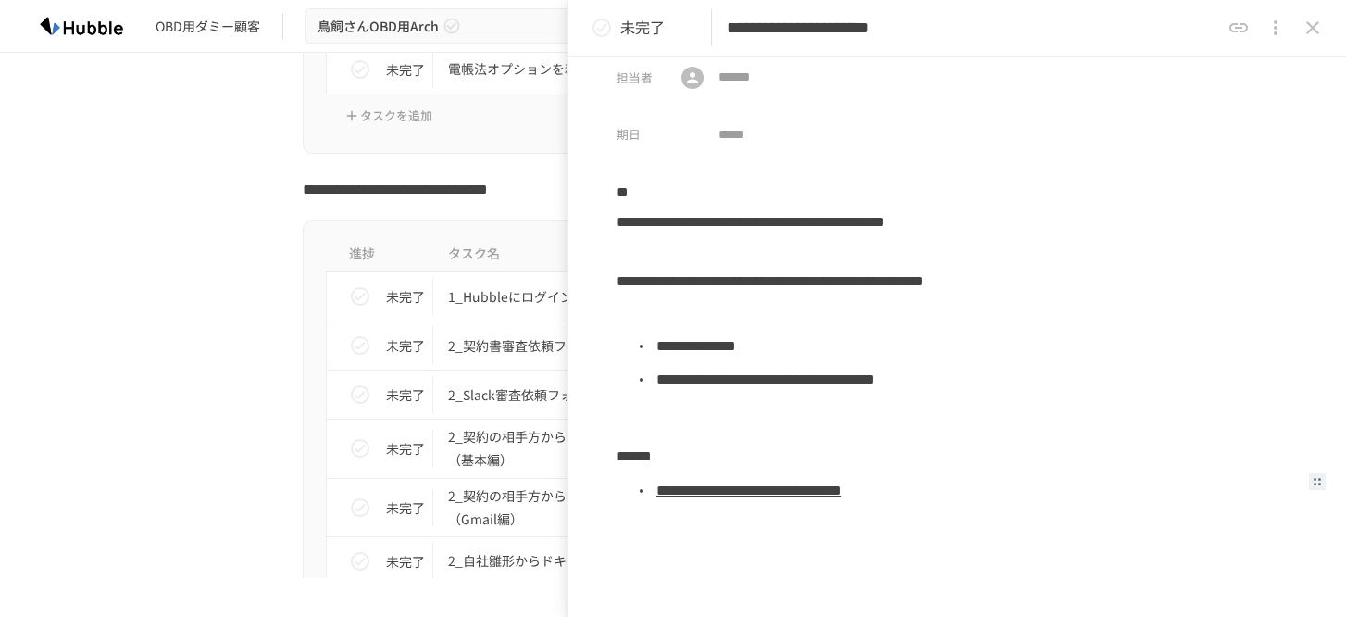
scroll to position [1, 0]
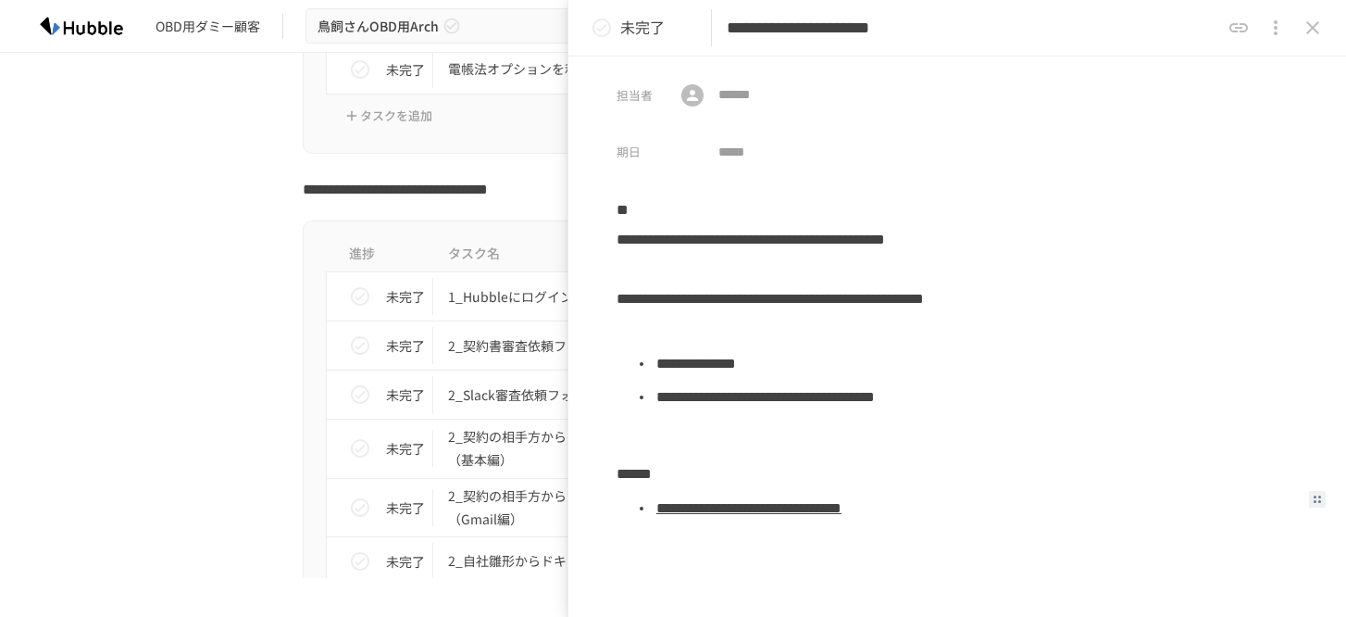
click at [603, 24] on icon "status" at bounding box center [602, 28] width 22 height 22
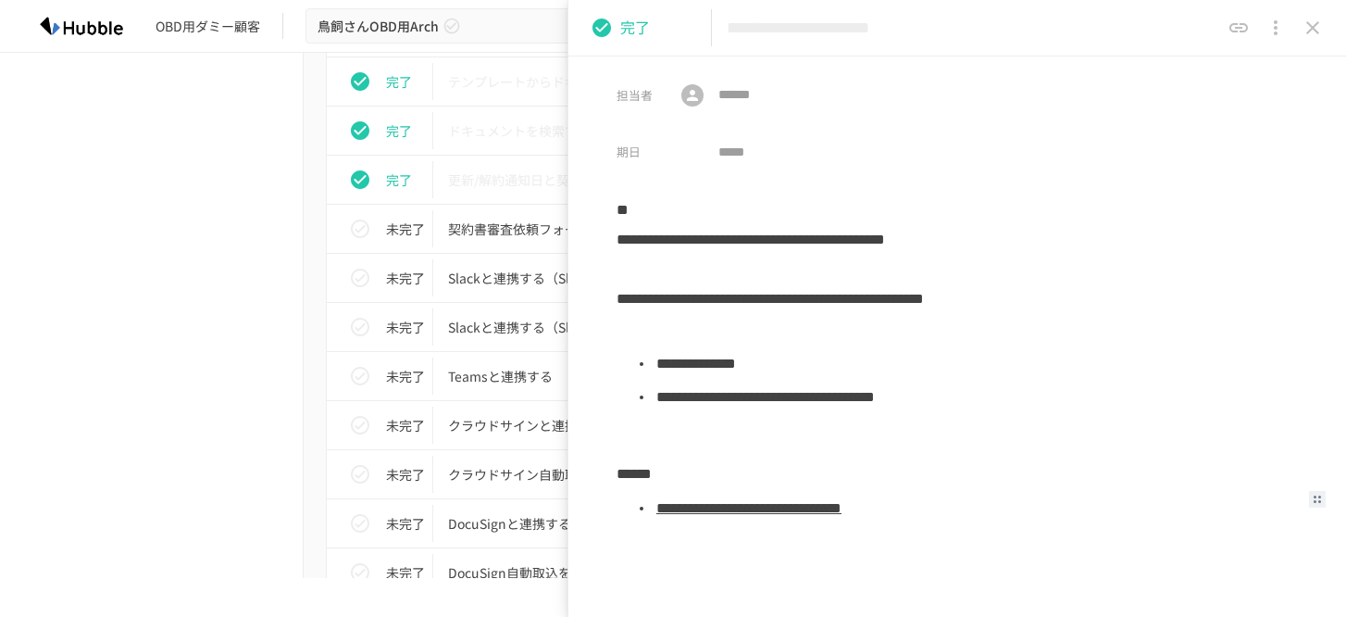
scroll to position [1425, 0]
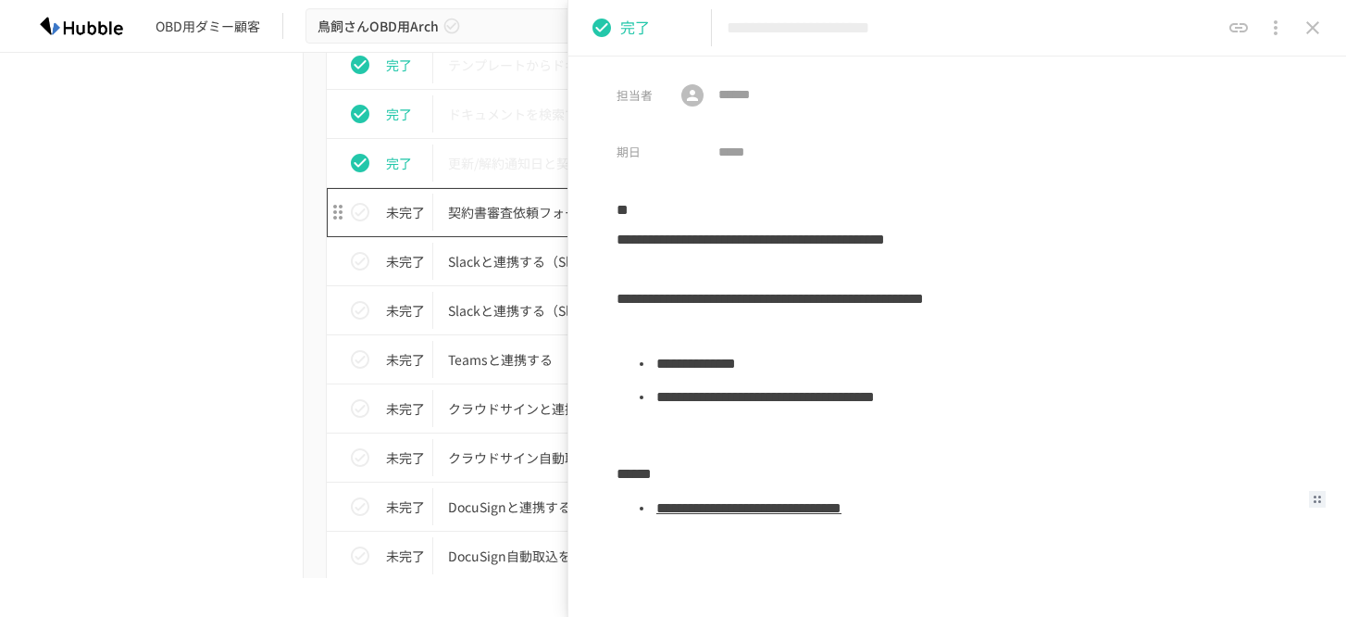
click at [501, 210] on p "契約書審査依頼フォームを作成する" at bounding box center [634, 212] width 372 height 23
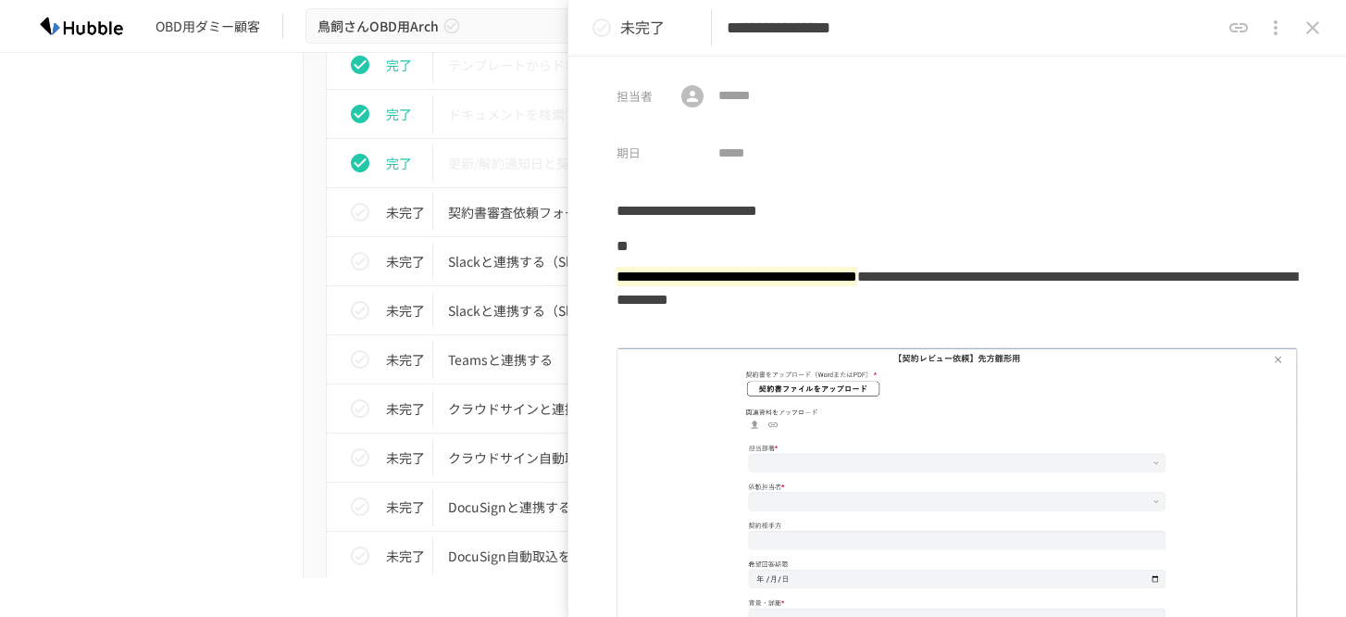
click at [257, 310] on div "進捗 タスク名 担当者 期限 完了 Hubbleにログインする 未設定 未設定 完了 ユーザーを追加する 未設定 未設定 完了 フォルダを作成する 未設定 未…" at bounding box center [672, 216] width 1129 height 1828
click at [240, 381] on div "進捗 タスク名 担当者 期限 完了 Hubbleにログインする 未設定 未設定 完了 ユーザーを追加する 未設定 未設定 完了 フォルダを作成する 未設定 未…" at bounding box center [672, 216] width 1129 height 1828
